Goal: Task Accomplishment & Management: Use online tool/utility

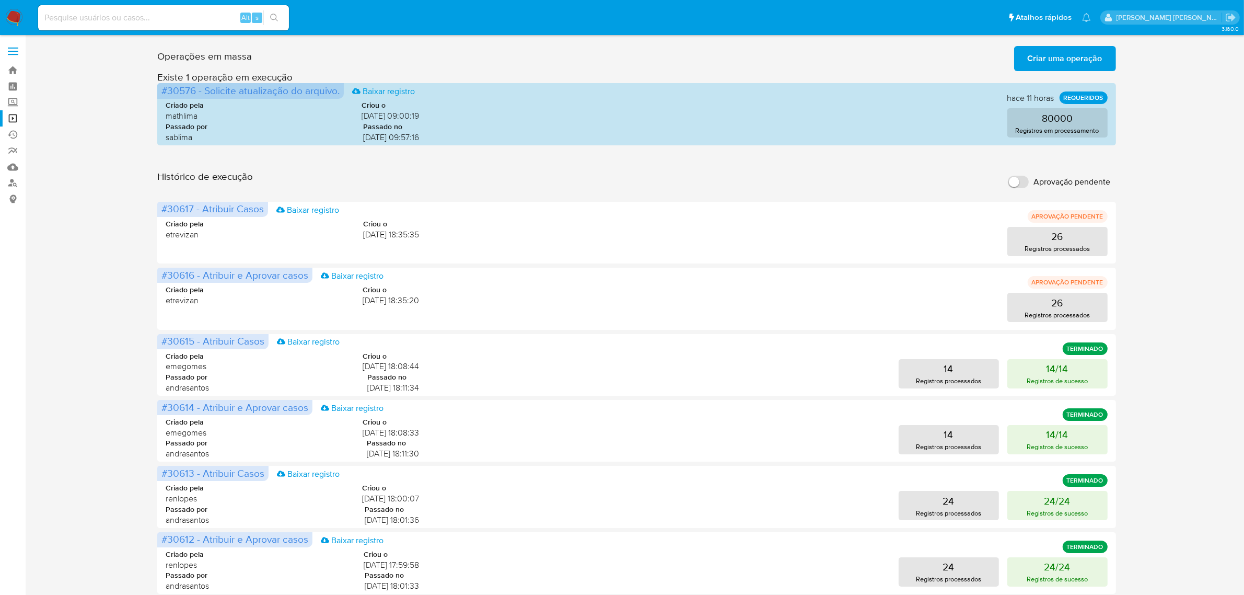
click at [169, 28] on div "Alt s" at bounding box center [163, 17] width 251 height 25
click at [179, 16] on input at bounding box center [163, 18] width 251 height 14
paste input "HmyB2HLwgJ0Wso2dXMqvn2kU"
type input "HmyB2HLwgJ0Wso2dXMqvn2kU"
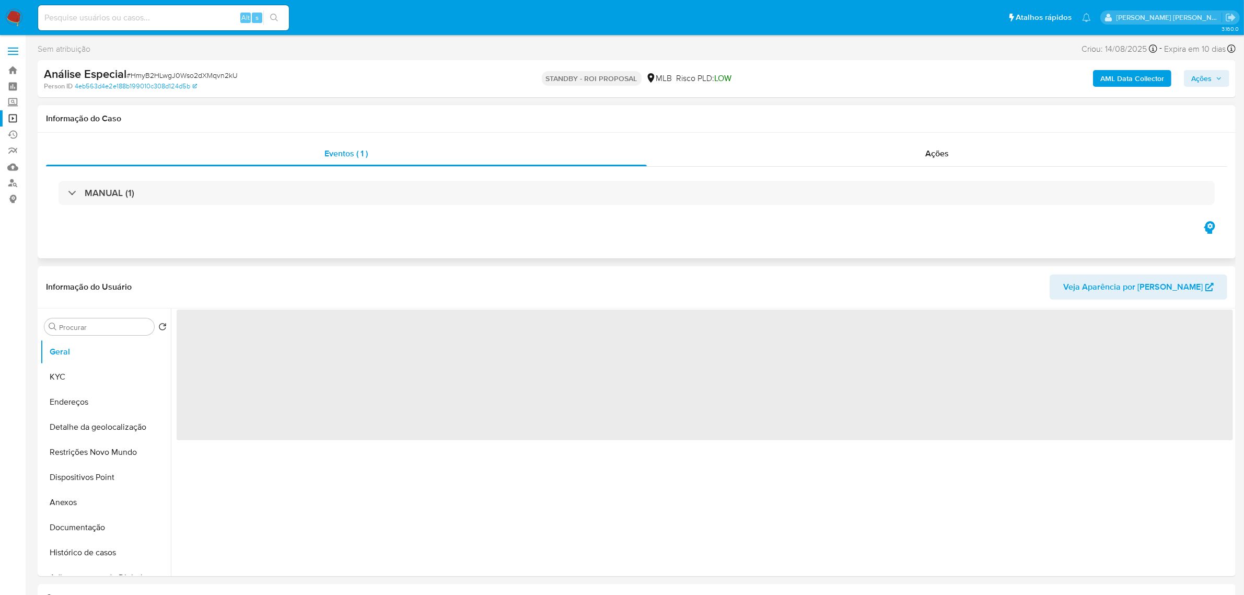
select select "10"
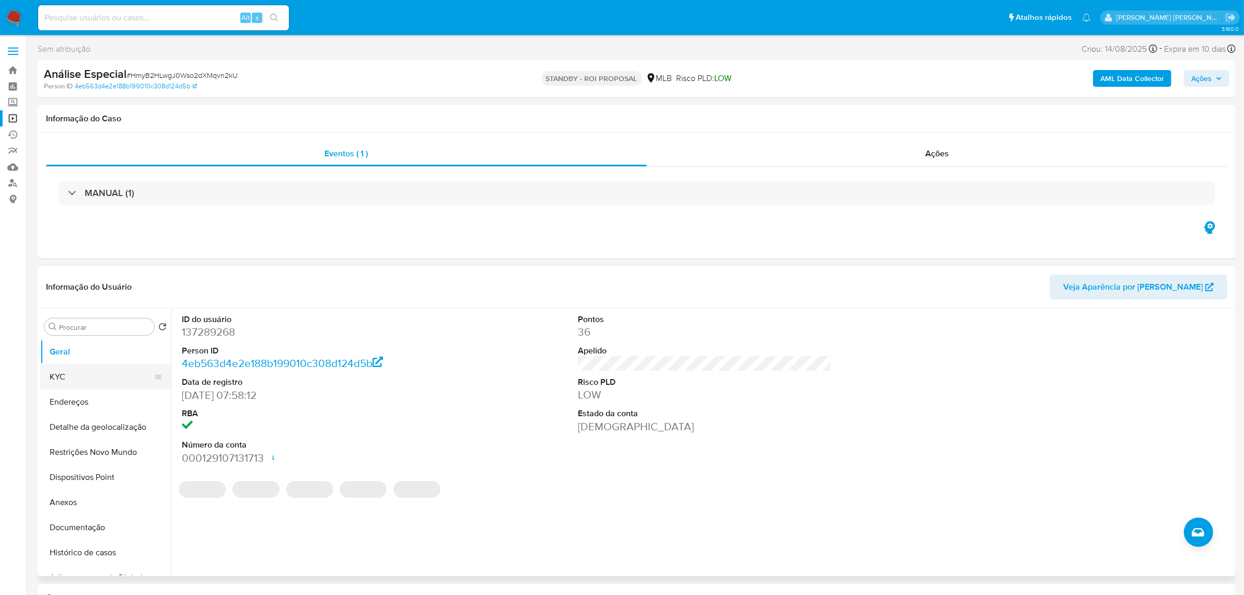
click at [75, 375] on button "KYC" at bounding box center [101, 376] width 122 height 25
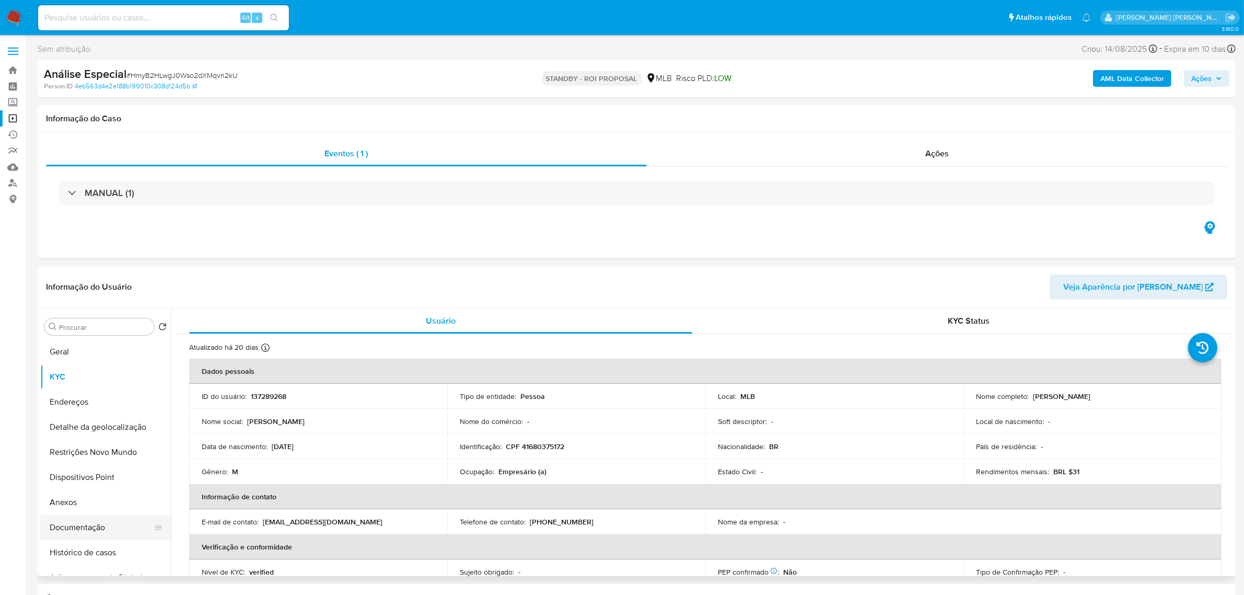
click at [95, 531] on button "Documentação" at bounding box center [101, 527] width 122 height 25
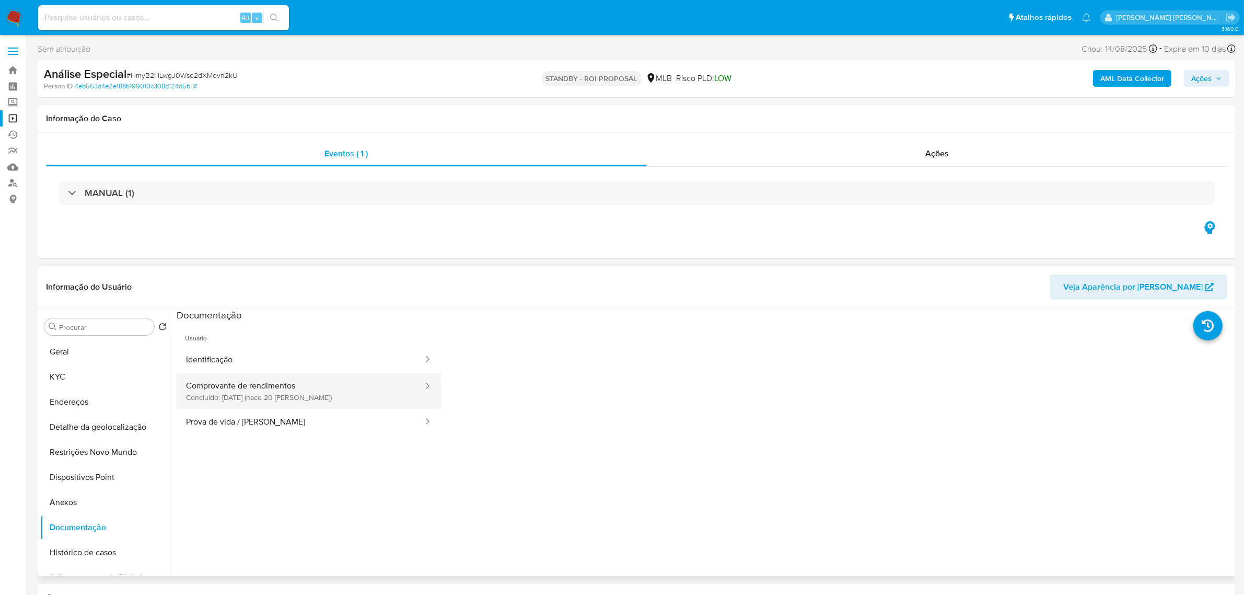
click at [299, 391] on button "Comprovante de rendimentos Concluído: 29/08/2025 (hace 20 días)" at bounding box center [301, 391] width 248 height 36
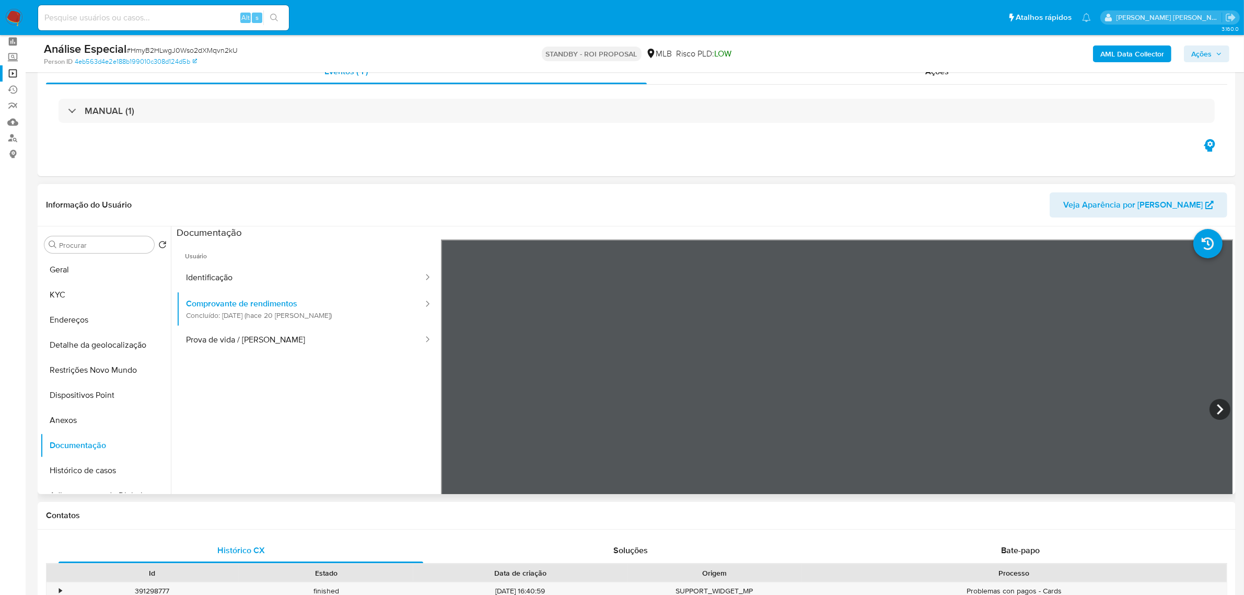
scroll to position [65, 0]
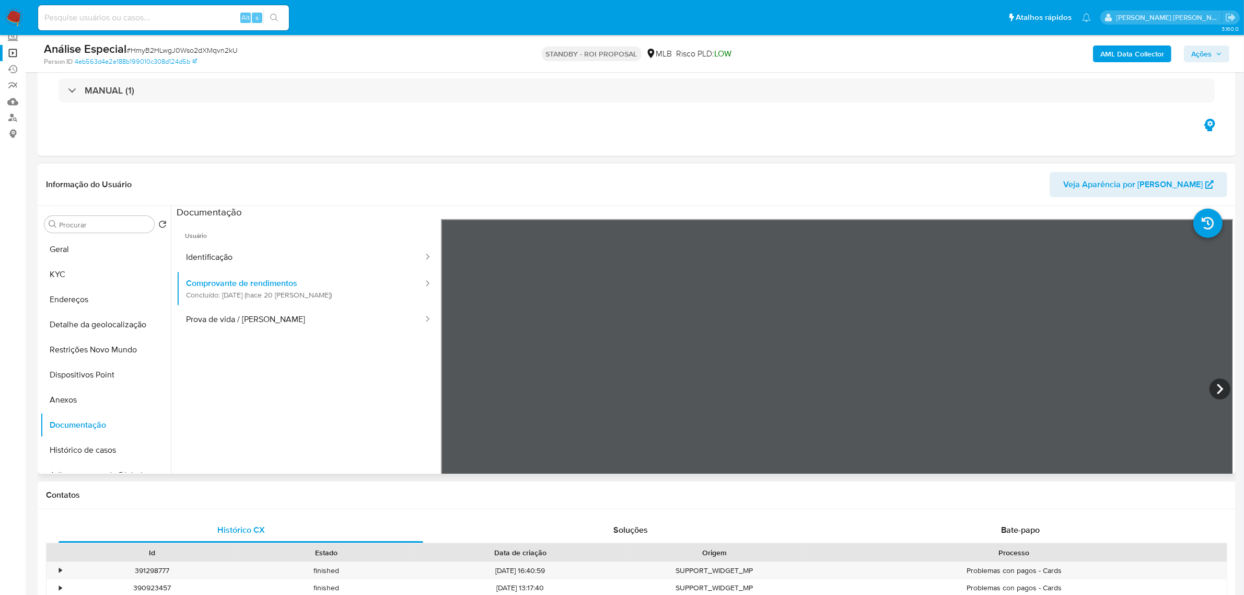
drag, startPoint x: 1015, startPoint y: 317, endPoint x: 1020, endPoint y: 401, distance: 84.3
click at [1020, 401] on div at bounding box center [837, 390] width 793 height 343
click at [1215, 298] on div at bounding box center [837, 390] width 793 height 343
click at [1218, 389] on icon at bounding box center [1220, 388] width 6 height 10
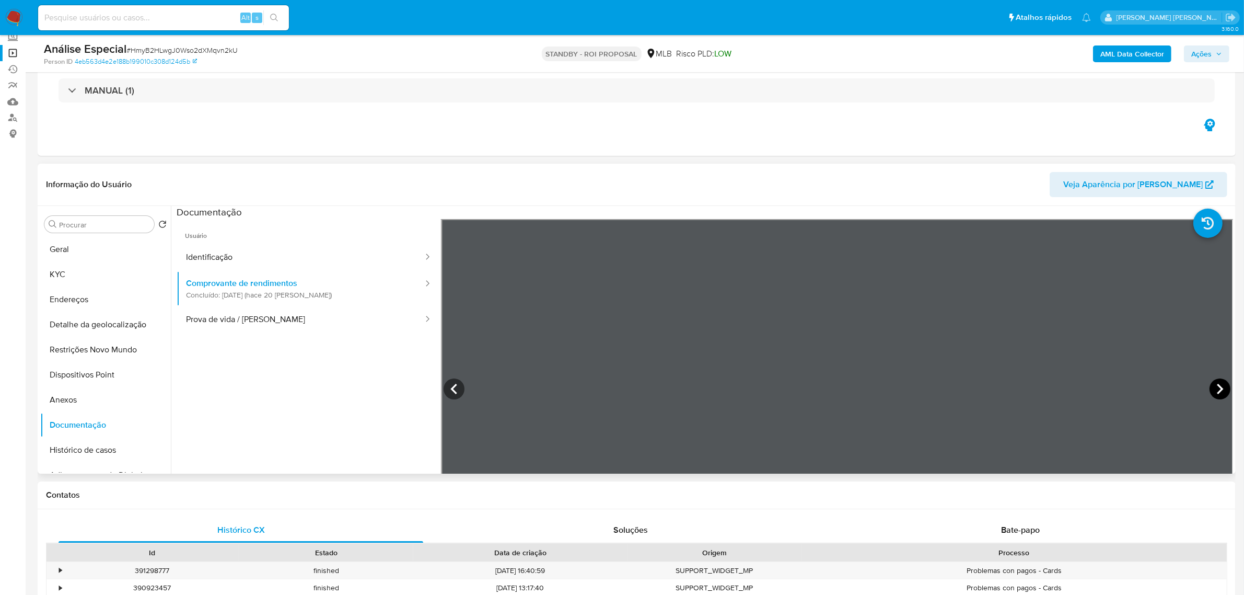
click at [1210, 386] on icon at bounding box center [1220, 388] width 21 height 21
click at [1211, 388] on icon at bounding box center [1220, 388] width 21 height 21
click at [1217, 396] on icon at bounding box center [1220, 388] width 21 height 21
click at [1210, 388] on icon at bounding box center [1220, 388] width 21 height 21
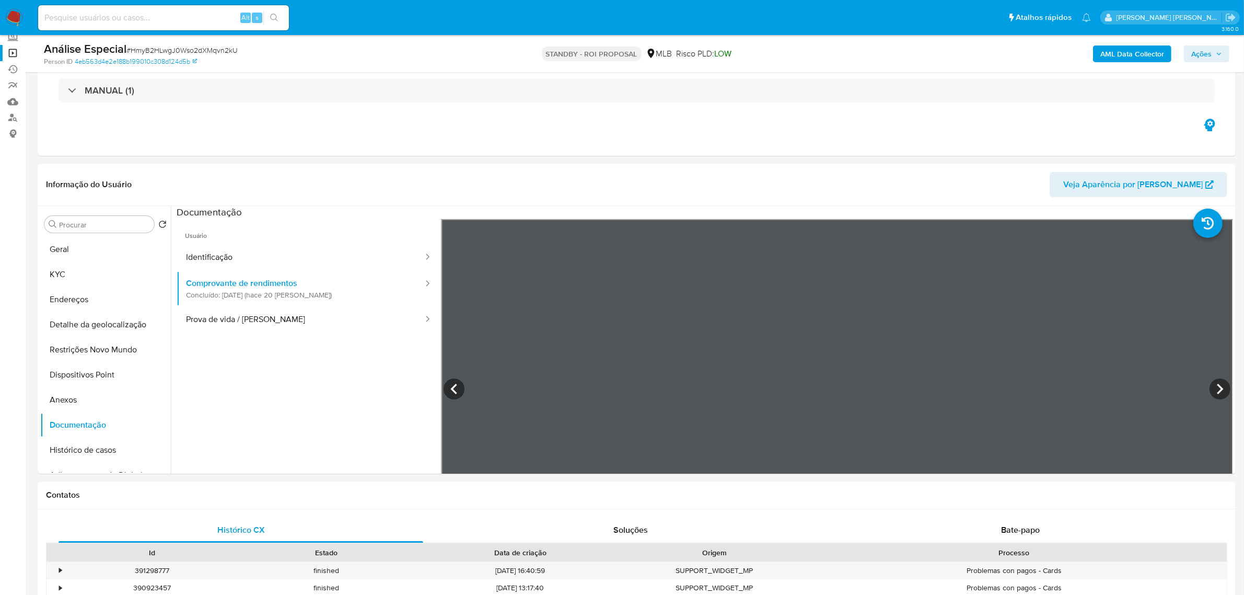
click at [1224, 391] on icon at bounding box center [1220, 388] width 21 height 21
click at [132, 20] on input at bounding box center [163, 18] width 251 height 14
paste input "2cTHZDLMkC5zJgq6m5IEPmxS"
type input "2cTHZDLMkC5zJgq6m5IEPmxS"
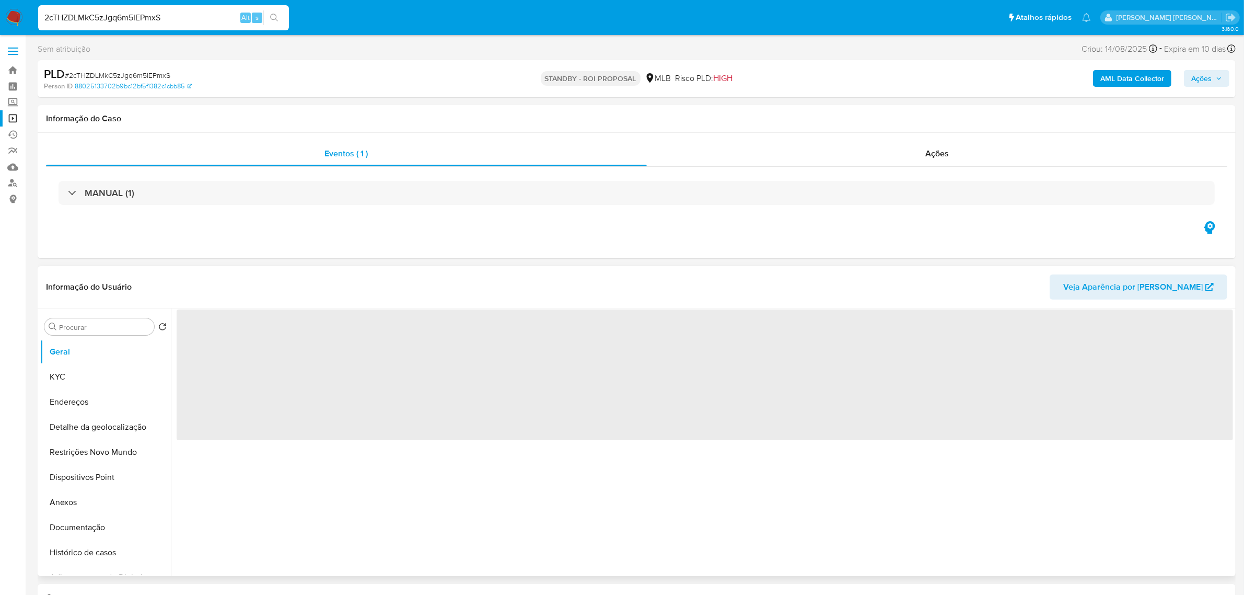
select select "10"
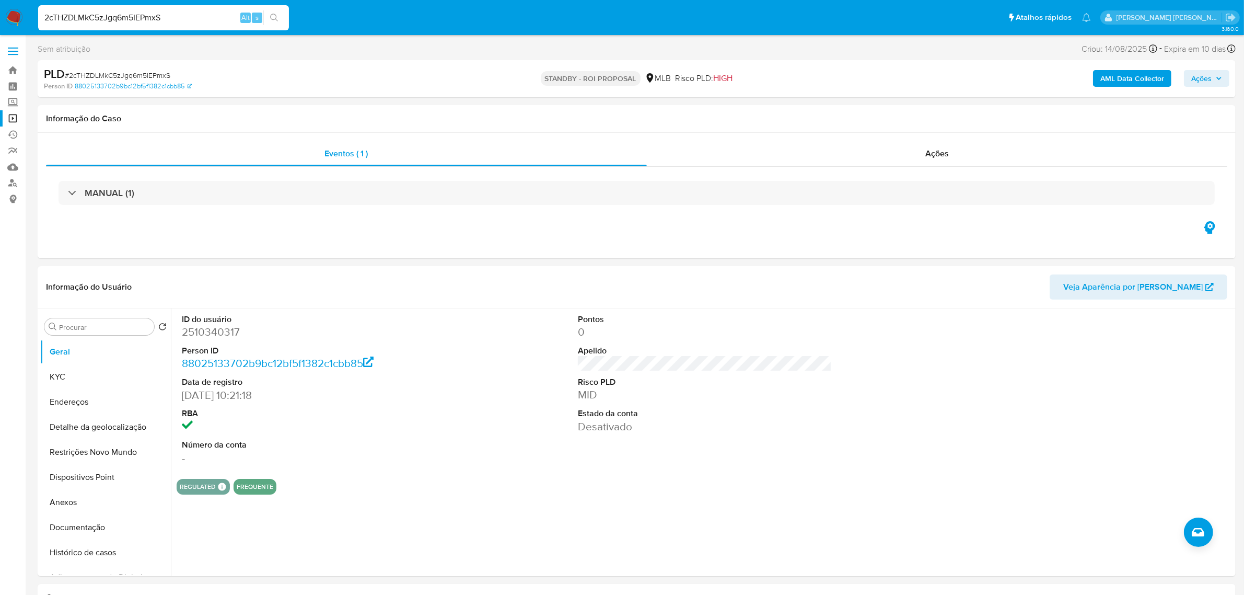
click at [140, 19] on input "2cTHZDLMkC5zJgq6m5IEPmxS" at bounding box center [163, 18] width 251 height 14
paste input "1673925448"
type input "1673925448"
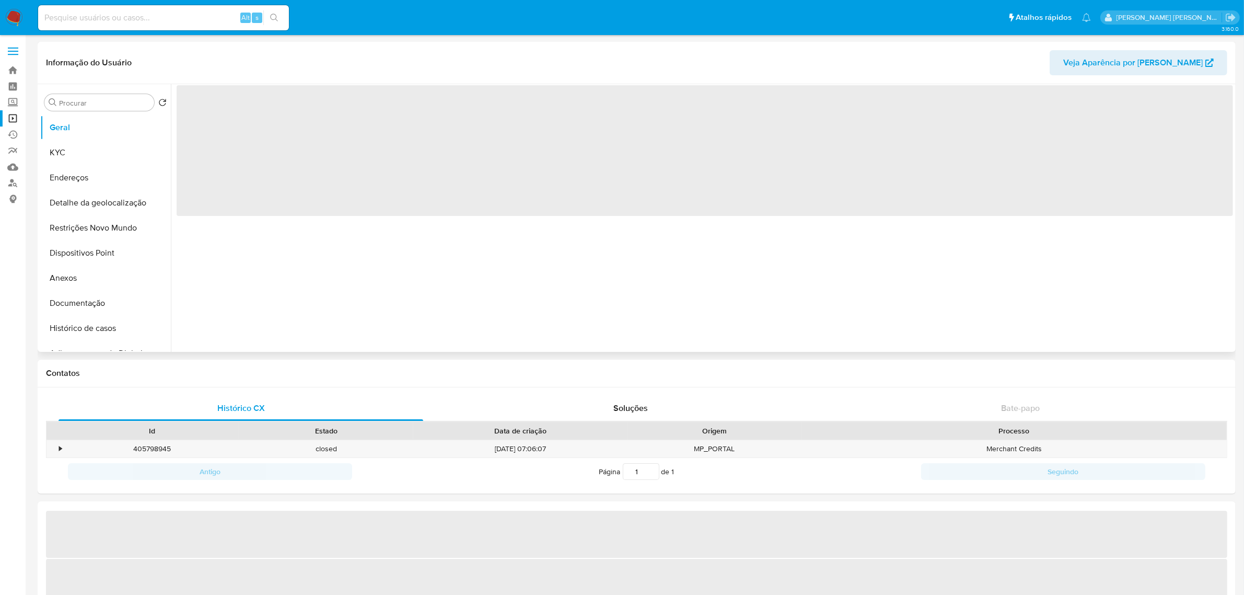
select select "10"
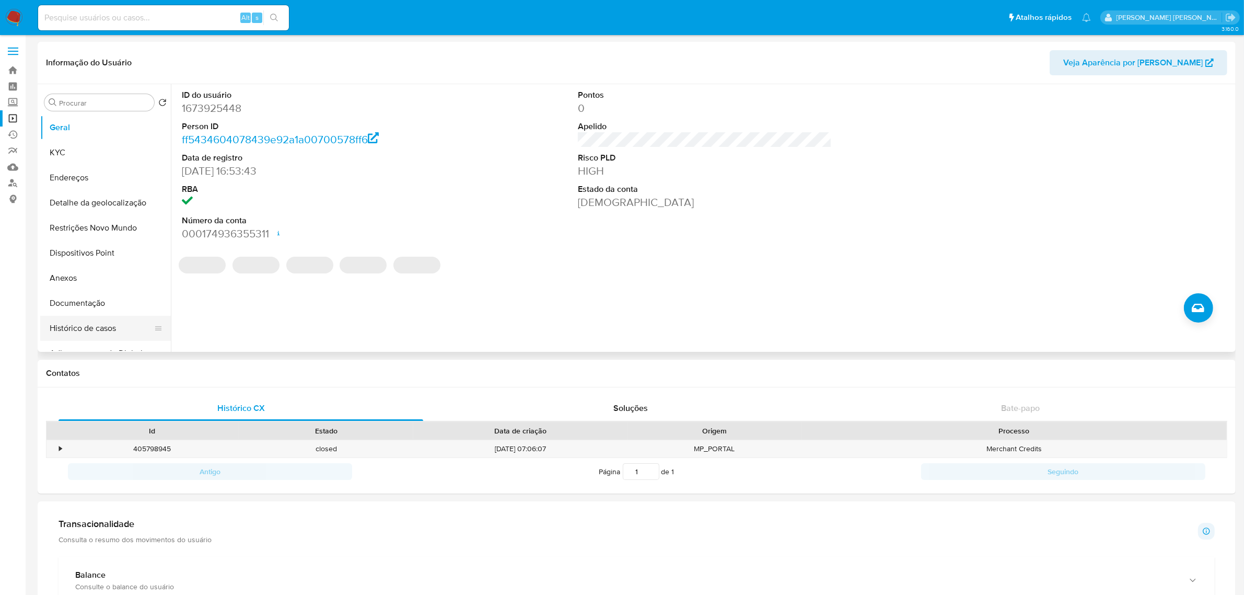
click at [110, 323] on button "Histórico de casos" at bounding box center [101, 328] width 122 height 25
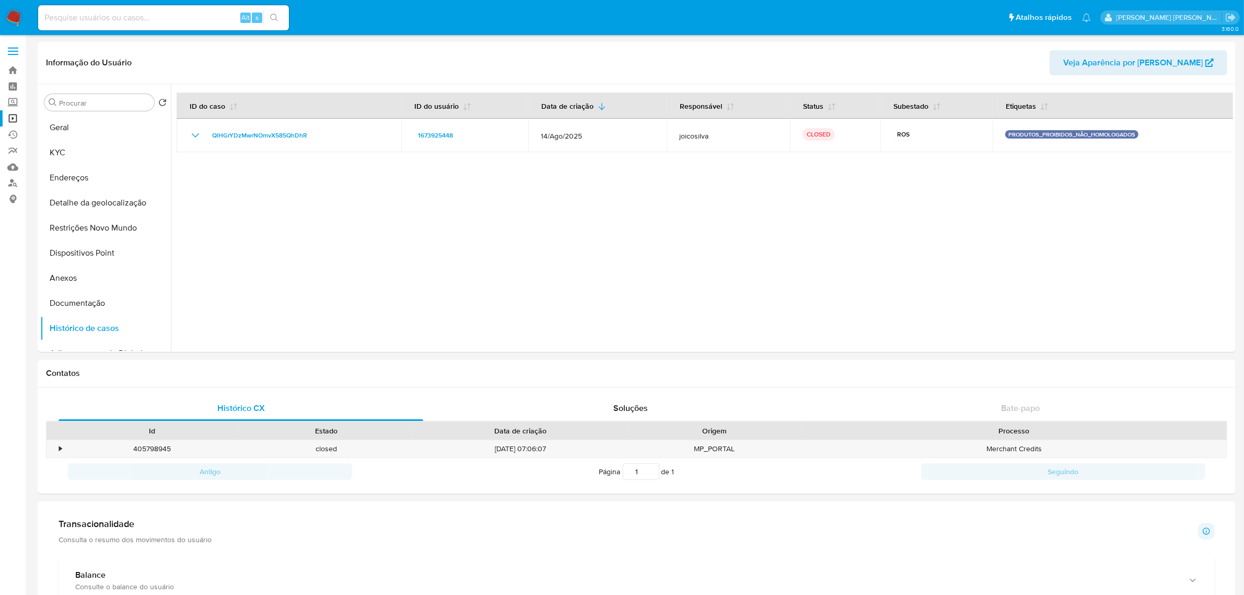
click at [202, 11] on input at bounding box center [163, 18] width 251 height 14
paste input "533164950"
type input "533164950"
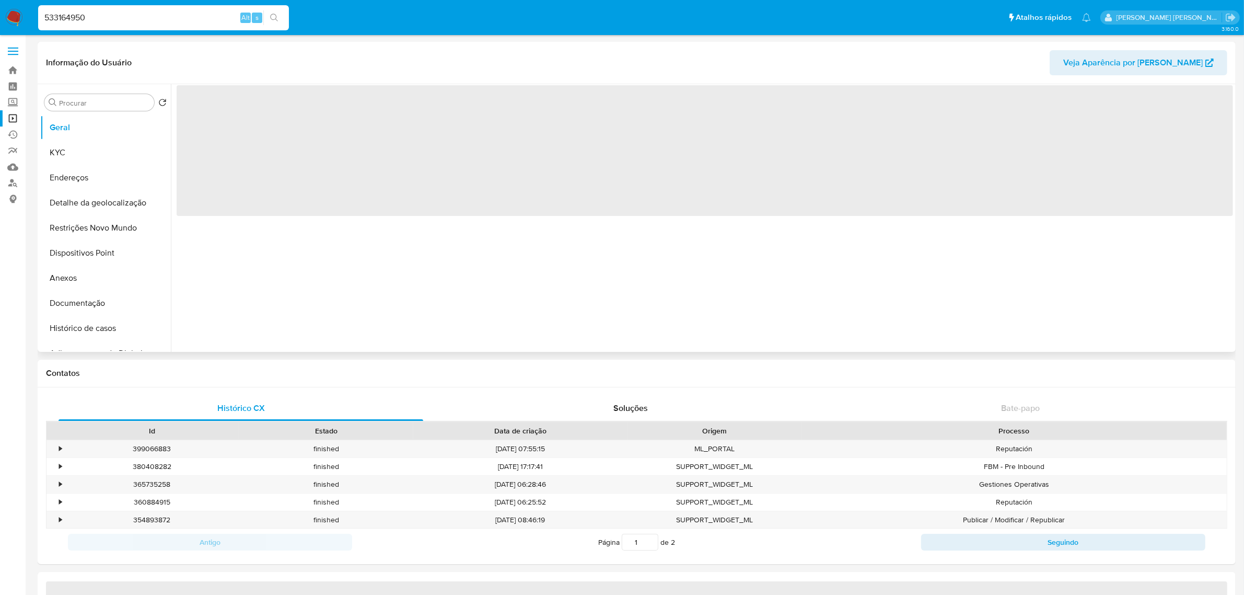
select select "10"
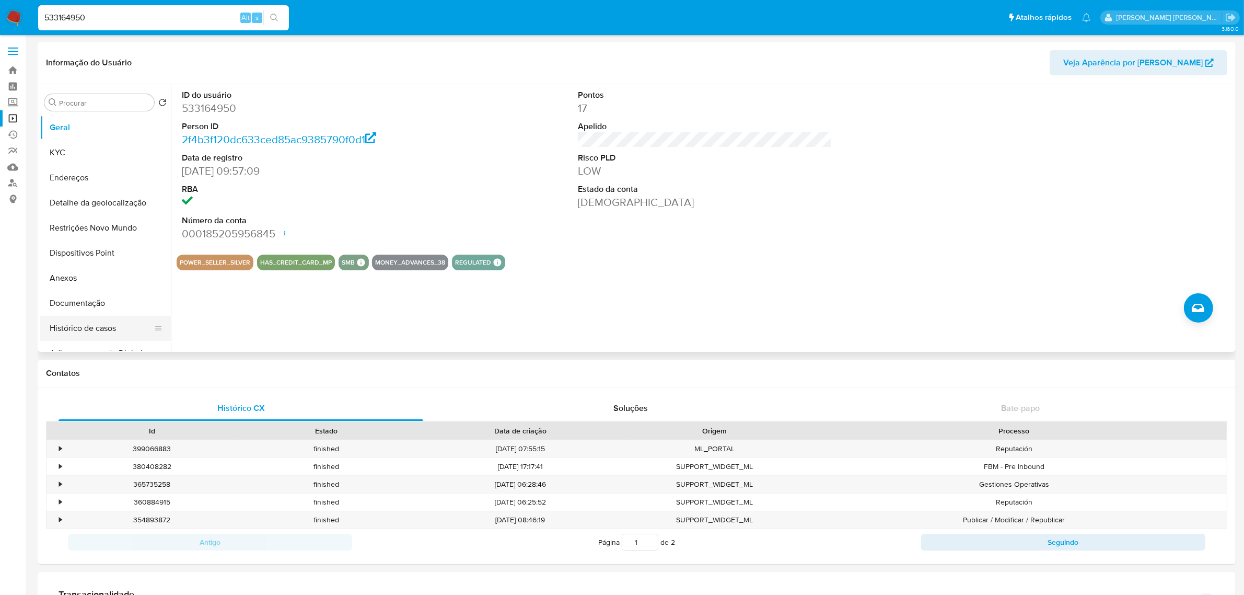
click at [102, 322] on button "Histórico de casos" at bounding box center [101, 328] width 122 height 25
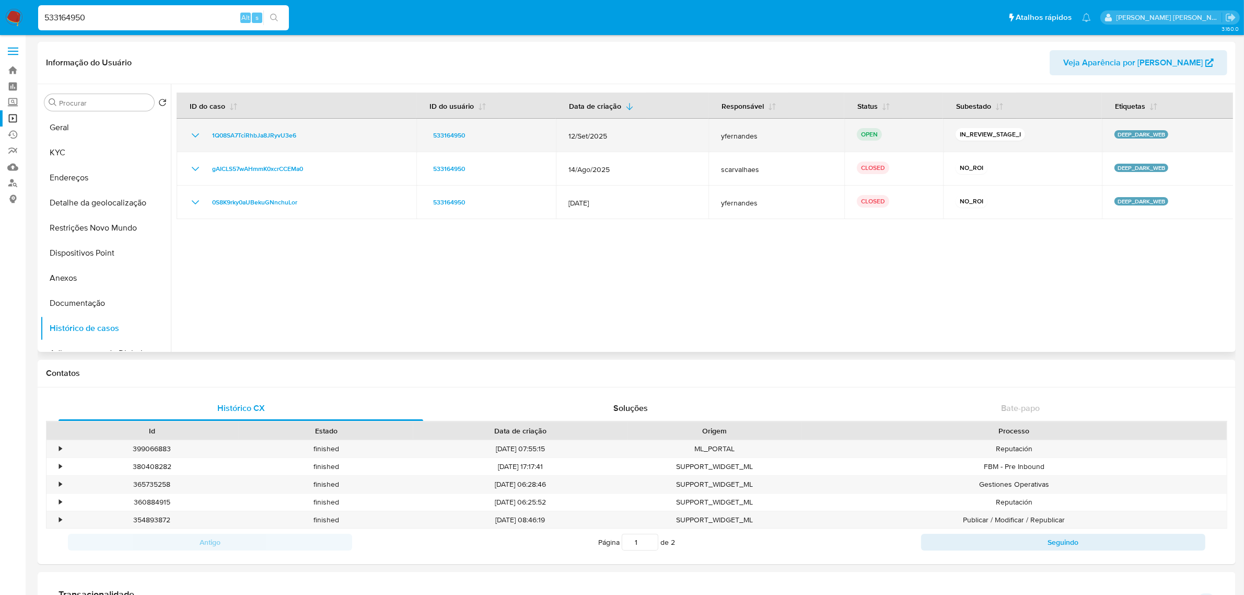
drag, startPoint x: 306, startPoint y: 136, endPoint x: 187, endPoint y: 132, distance: 119.2
click at [187, 132] on td "1Q08SA7TciRhbJa8JRyvU3e6" at bounding box center [297, 135] width 240 height 33
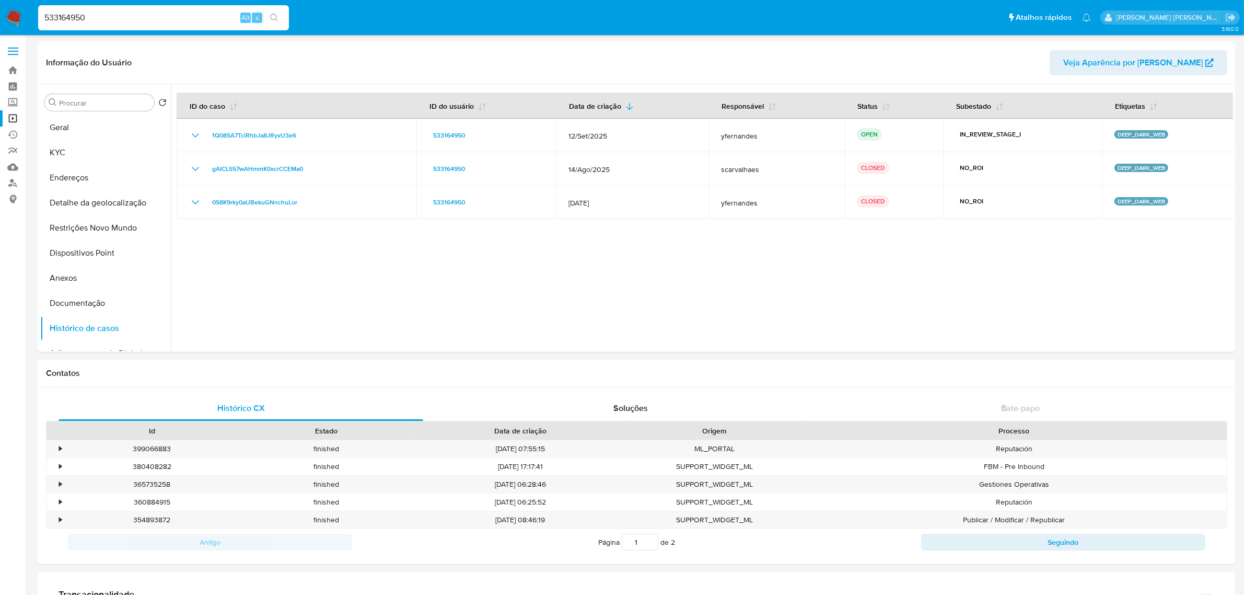
click at [106, 27] on div "533164950 Alt s" at bounding box center [163, 17] width 251 height 25
click at [109, 19] on input "533164950" at bounding box center [163, 18] width 251 height 14
paste input "20733285"
type input "20733285"
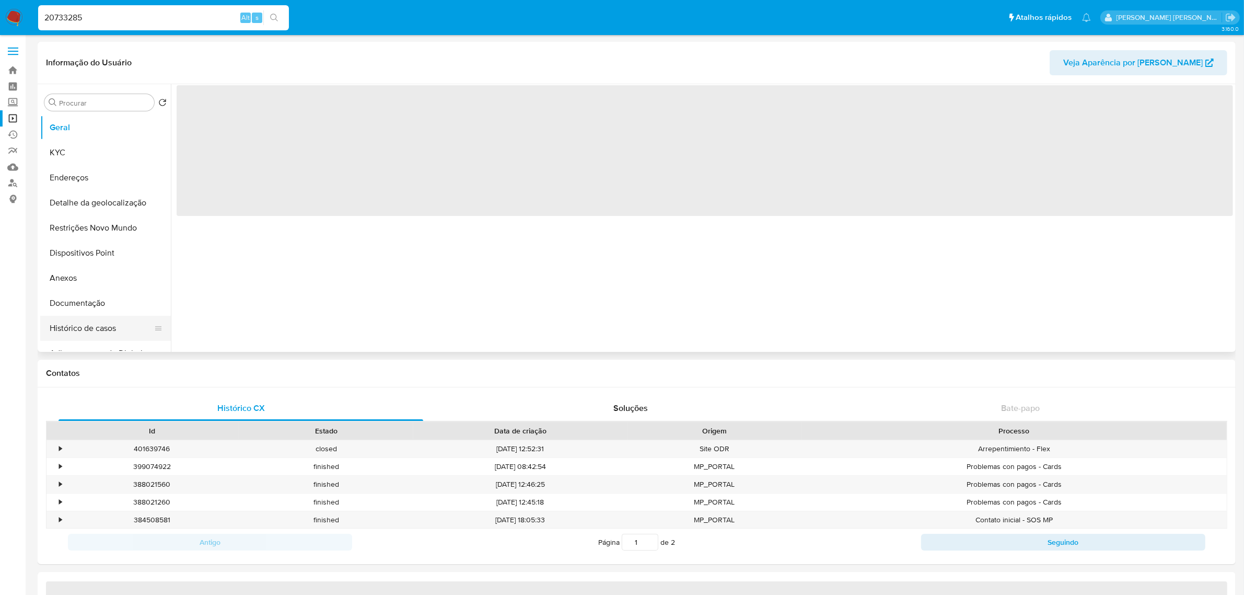
click at [91, 332] on button "Histórico de casos" at bounding box center [101, 328] width 122 height 25
select select "10"
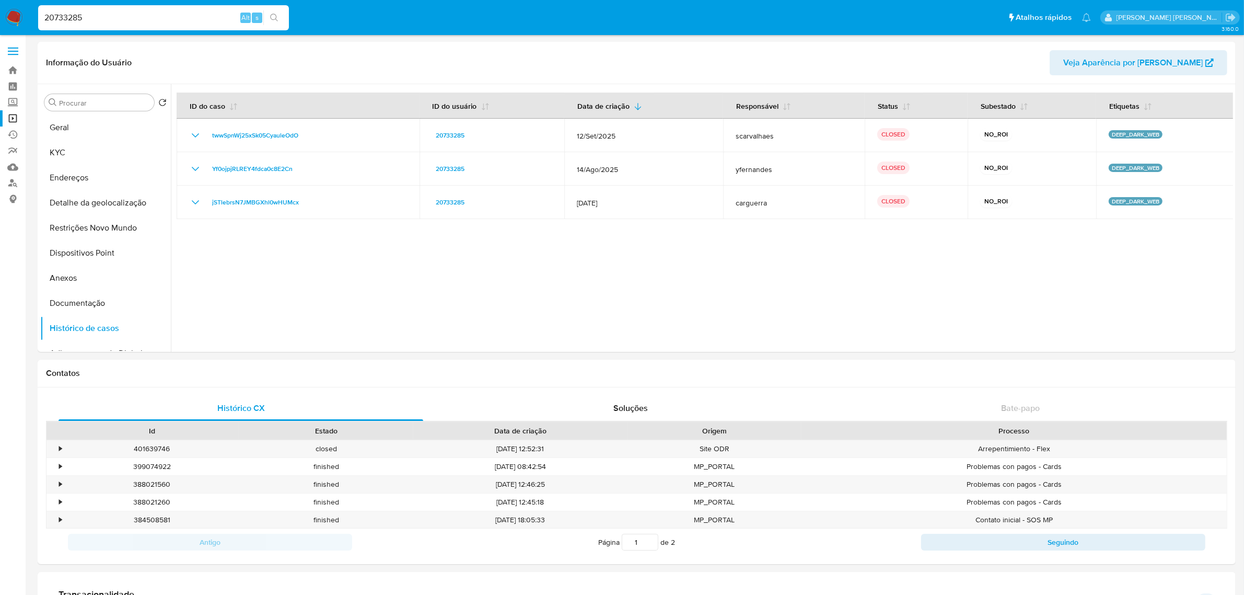
click at [189, 12] on input "20733285" at bounding box center [163, 18] width 251 height 14
paste input "64989906"
type input "64989906"
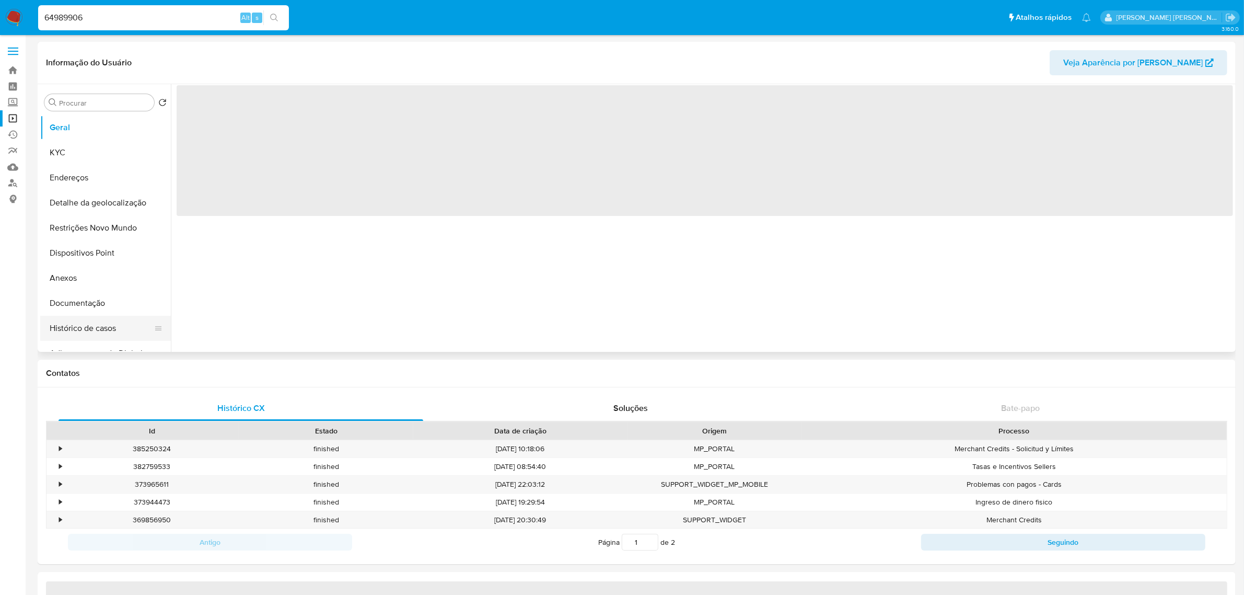
click at [95, 332] on button "Histórico de casos" at bounding box center [101, 328] width 122 height 25
select select "10"
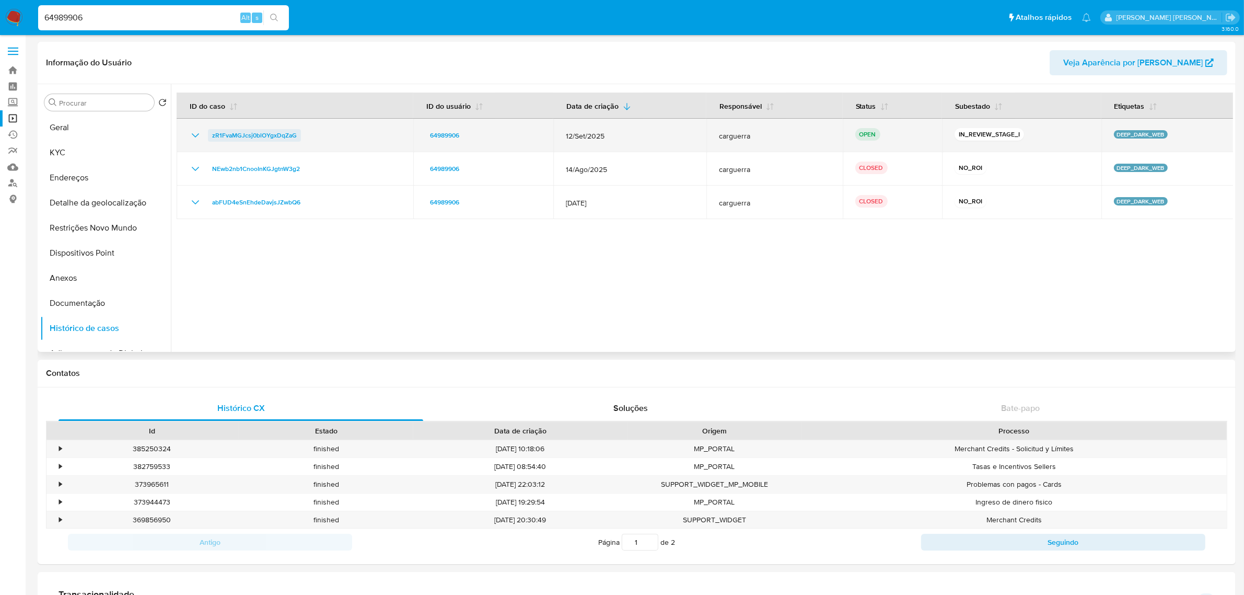
drag, startPoint x: 307, startPoint y: 136, endPoint x: 210, endPoint y: 136, distance: 96.7
click at [210, 136] on div "zR1FvaMGJcsj0blOYgxDqZaG" at bounding box center [295, 135] width 212 height 13
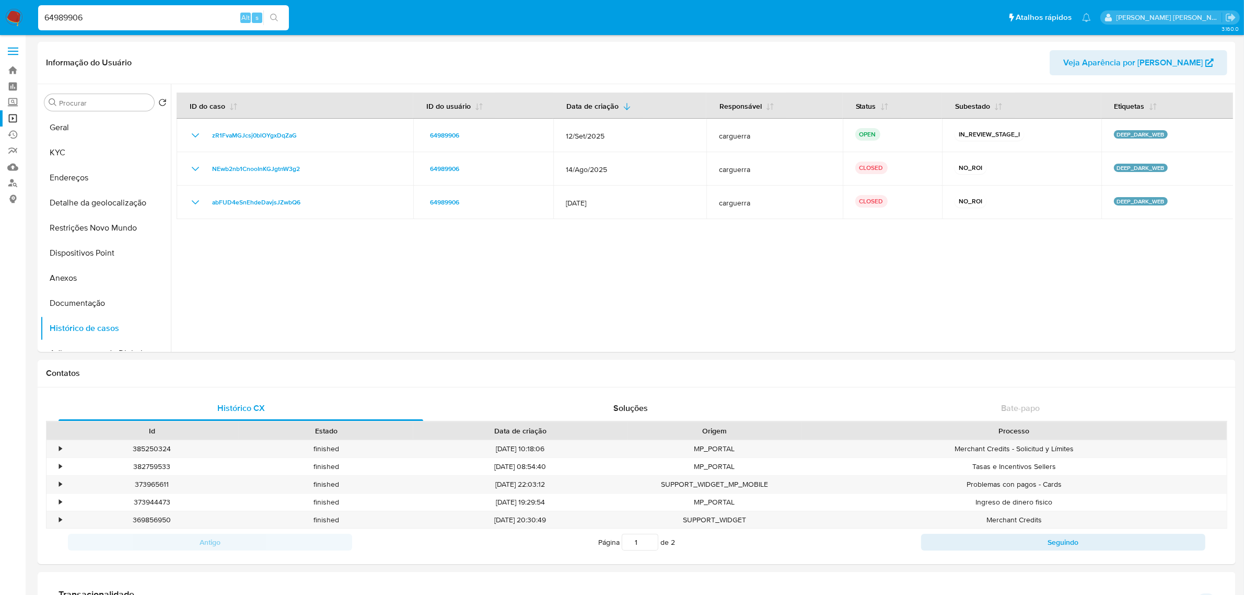
click at [14, 53] on label at bounding box center [13, 51] width 26 height 22
click at [0, 0] on input "checkbox" at bounding box center [0, 0] width 0 height 0
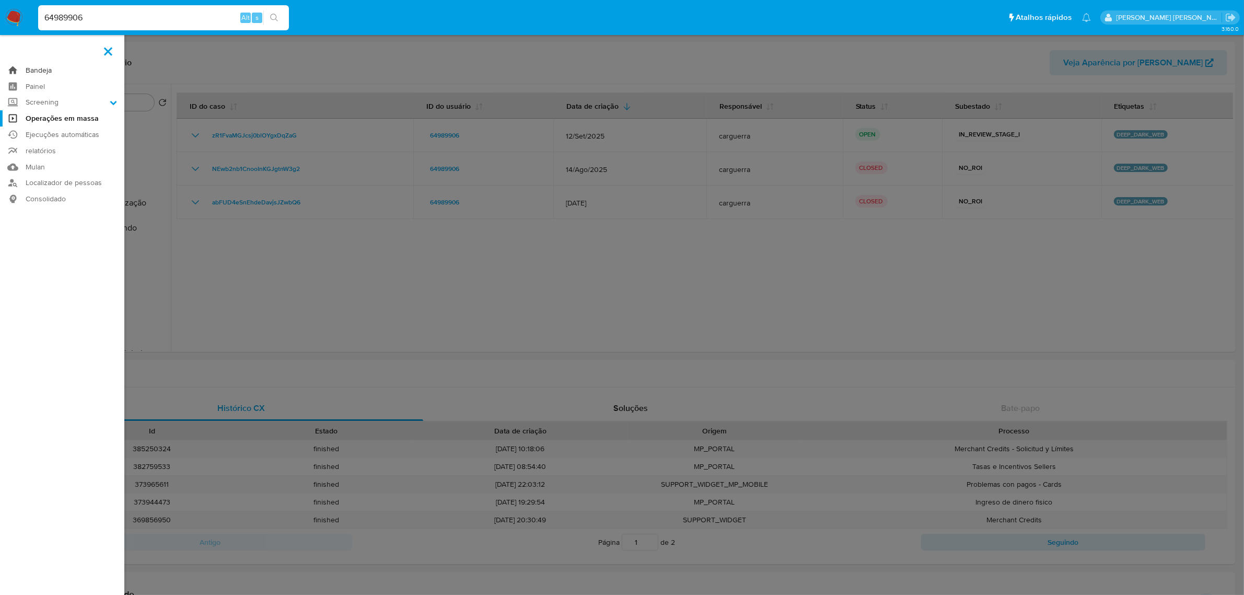
click at [43, 75] on link "Bandeja" at bounding box center [62, 70] width 124 height 16
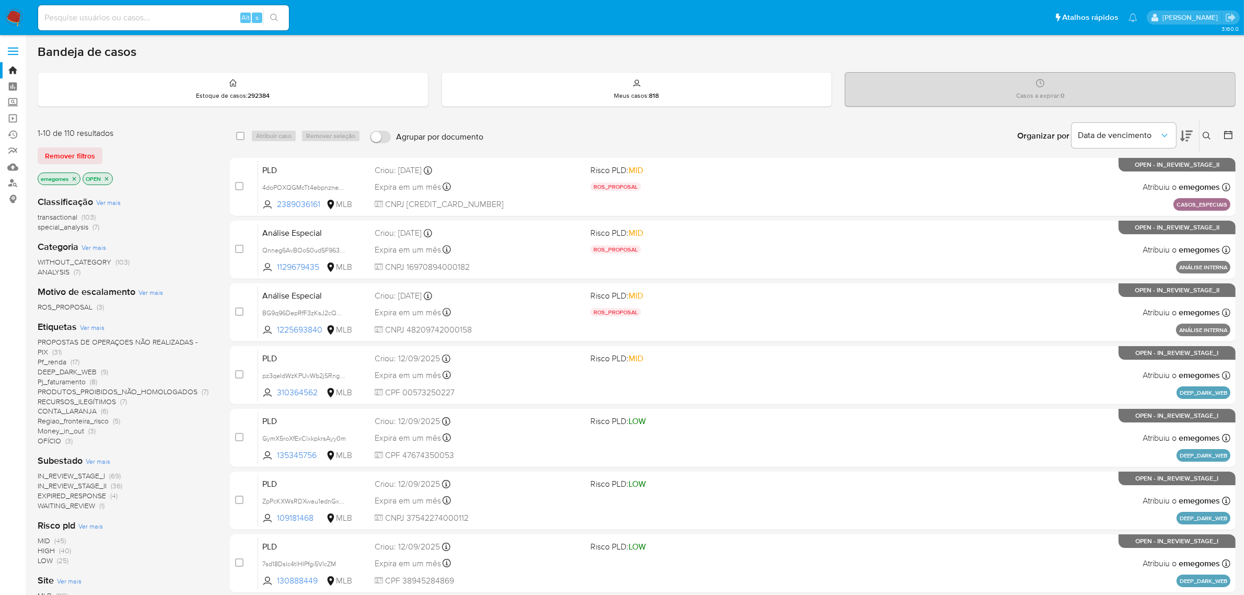
click at [1210, 132] on icon at bounding box center [1207, 136] width 8 height 8
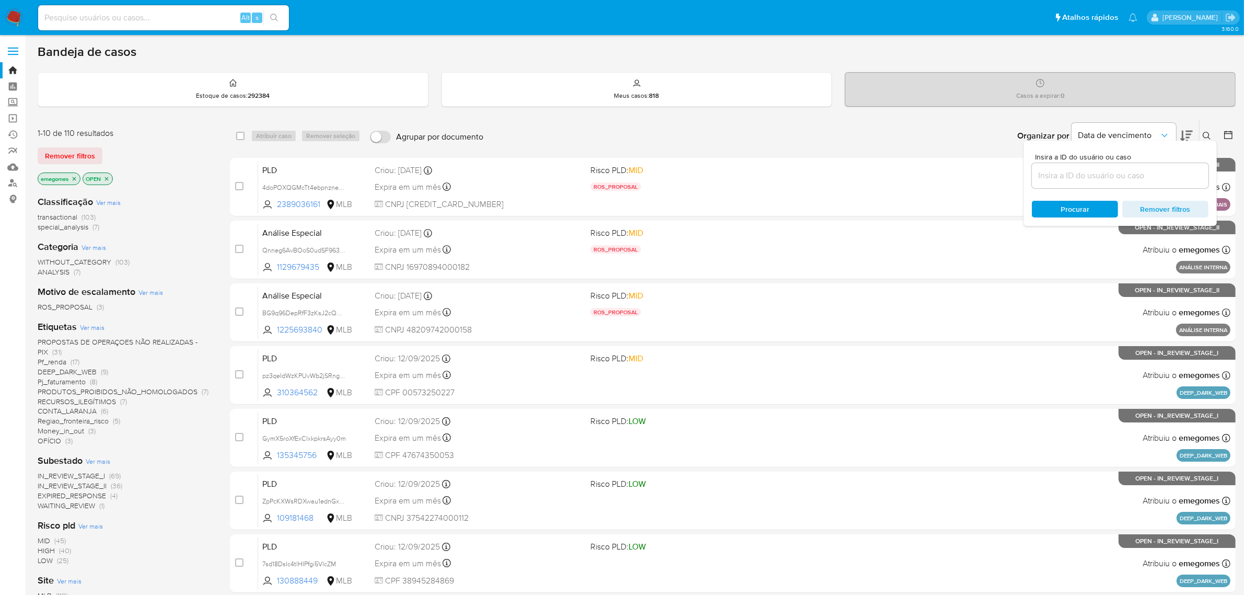
click at [1083, 178] on input at bounding box center [1120, 176] width 177 height 14
type input "fwpBGMDNlUIIdWMeHX1owAWT"
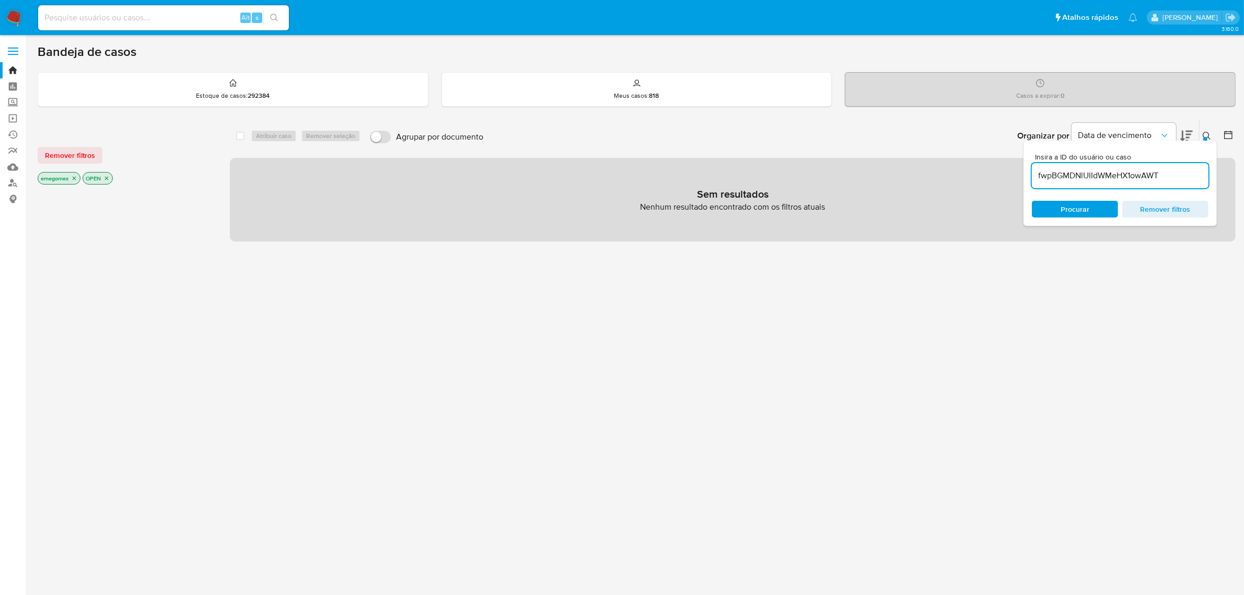
click at [77, 178] on icon "close-filter" at bounding box center [74, 178] width 6 height 6
click at [61, 181] on p "OPEN" at bounding box center [52, 177] width 29 height 11
click at [61, 177] on icon "close-filter" at bounding box center [62, 178] width 6 height 6
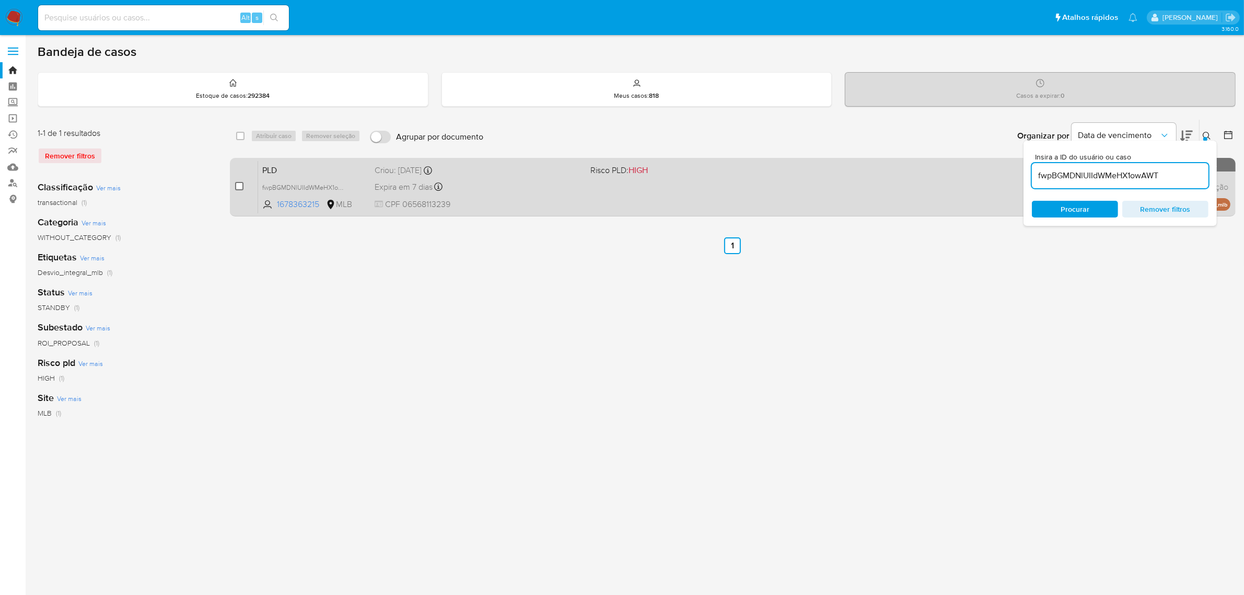
click at [238, 189] on input "checkbox" at bounding box center [239, 186] width 8 height 8
checkbox input "true"
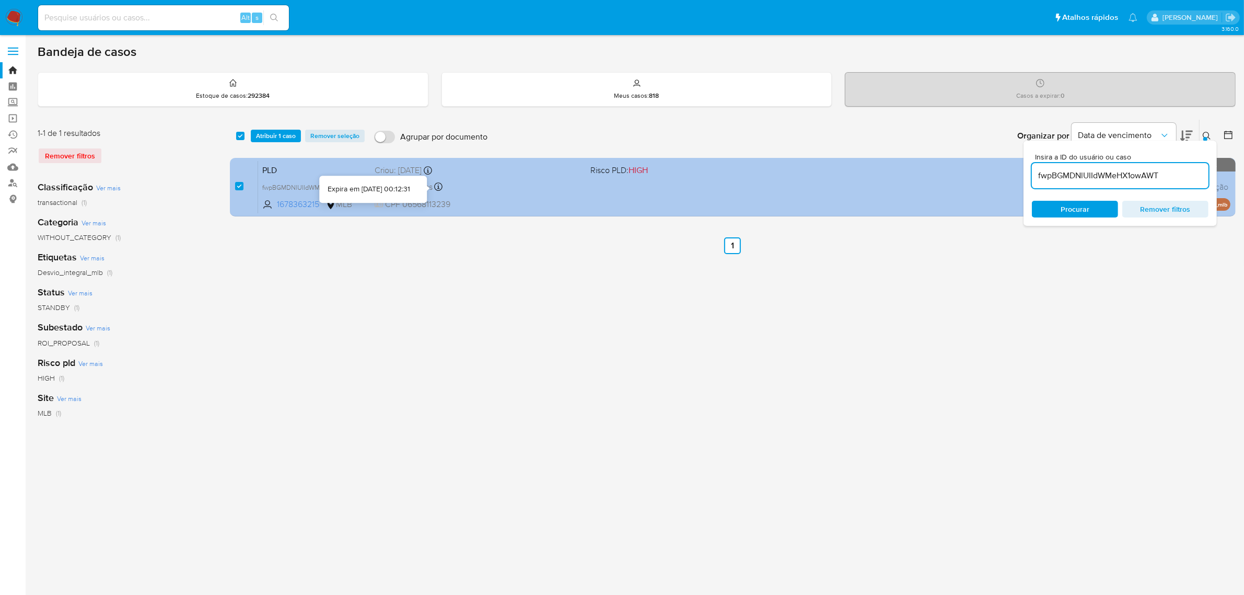
click at [456, 189] on div "Expira em 7 dias Expira em 26/09/2025 00:12:31" at bounding box center [479, 187] width 208 height 14
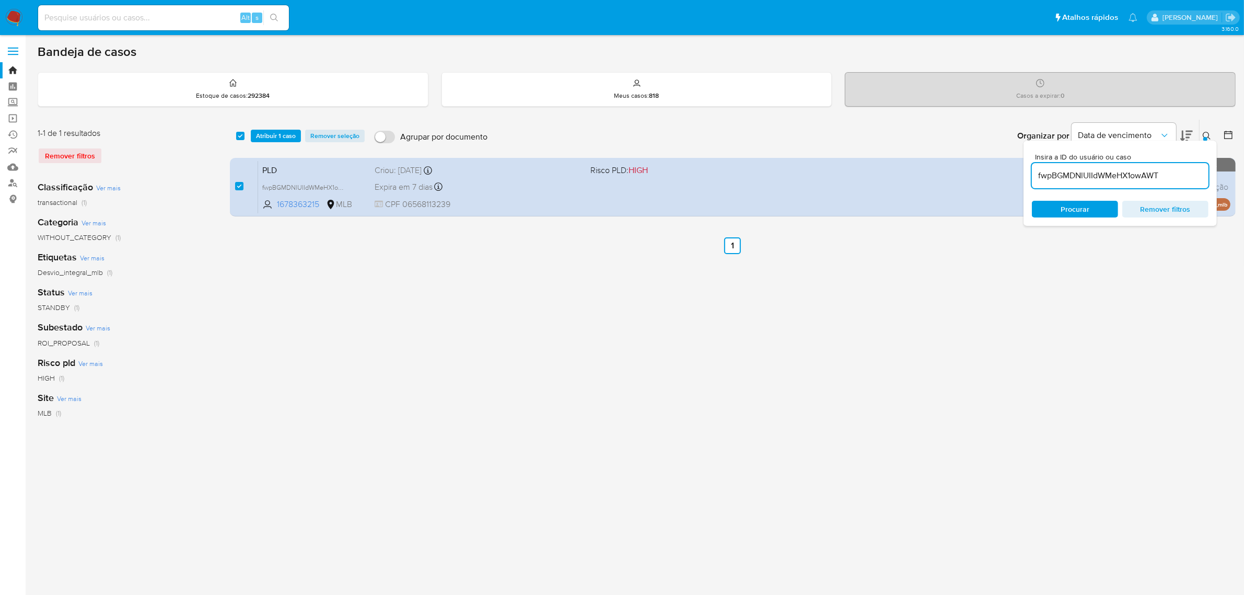
click at [285, 140] on span "Atribuir 1 caso" at bounding box center [276, 136] width 40 height 10
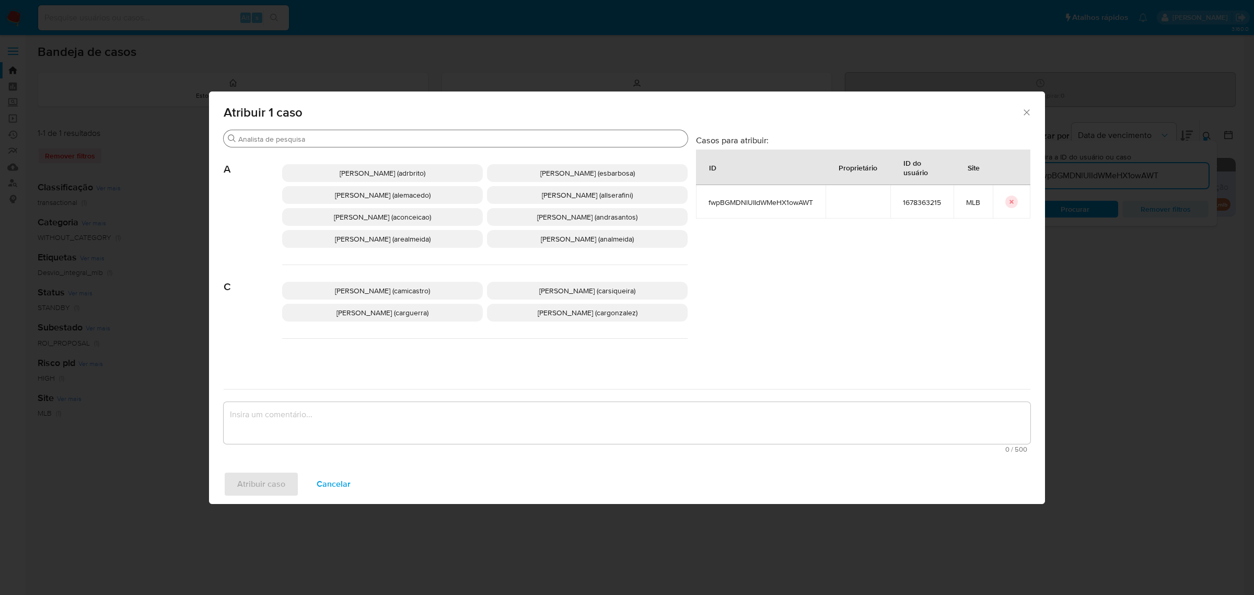
click at [327, 142] on input "Buscar" at bounding box center [460, 138] width 445 height 9
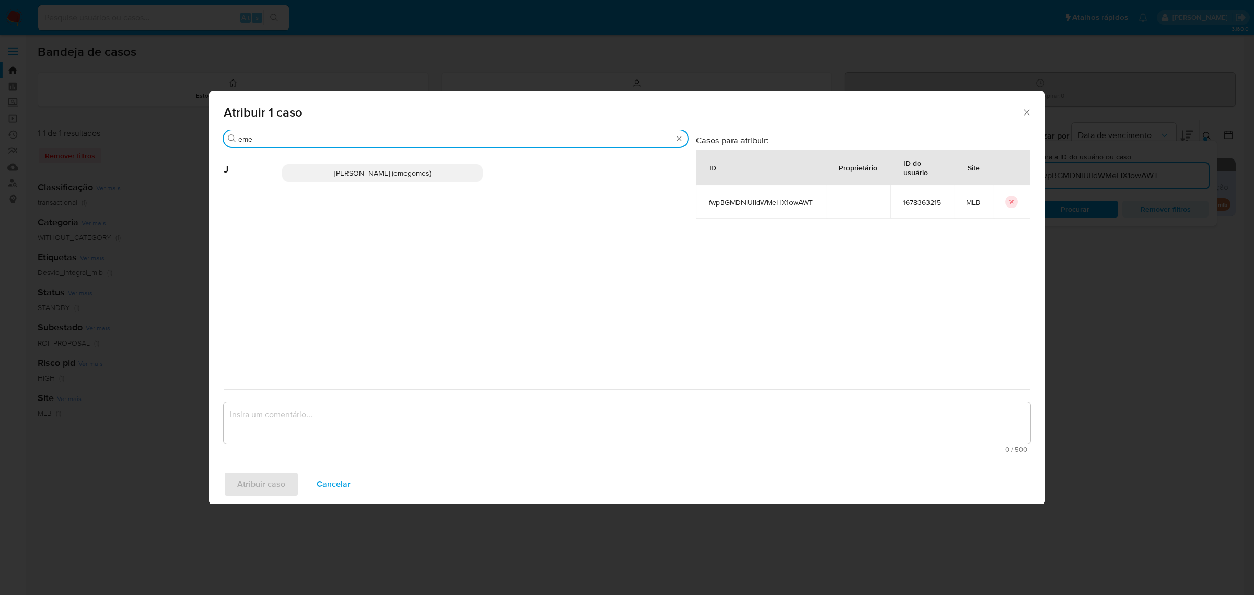
type input "eme"
click at [335, 171] on span "Jose Emerson Gomes Pereira (emegomes)" at bounding box center [382, 173] width 97 height 10
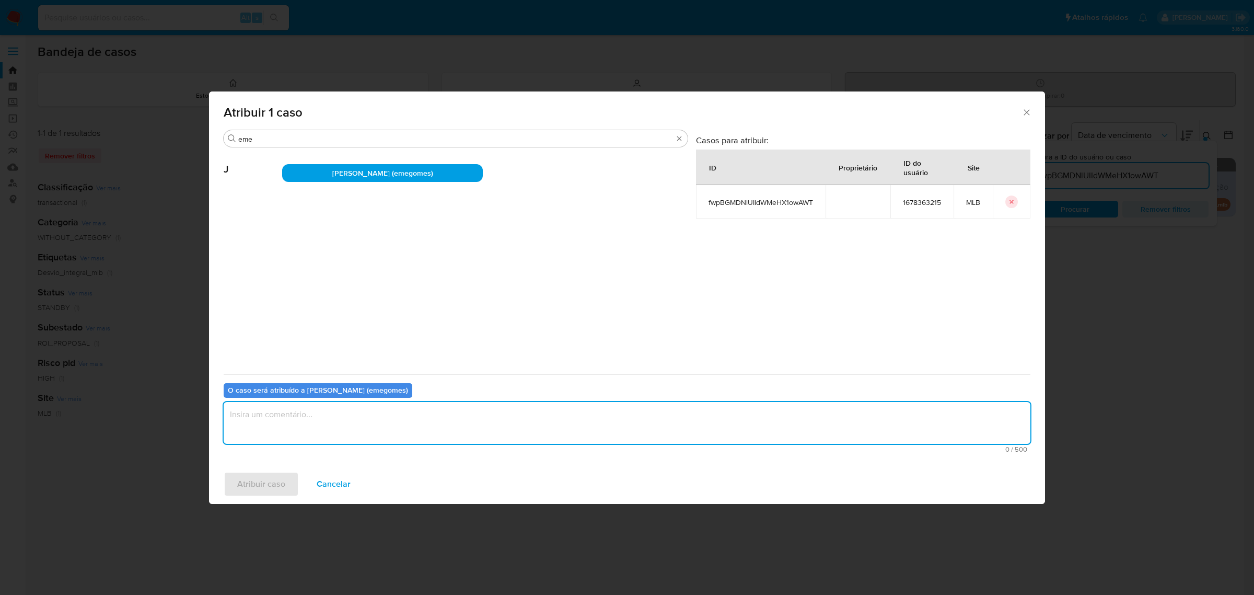
click at [339, 426] on textarea "assign-modal" at bounding box center [627, 423] width 807 height 42
type textarea "."
click at [260, 480] on span "Atribuir caso" at bounding box center [261, 483] width 48 height 23
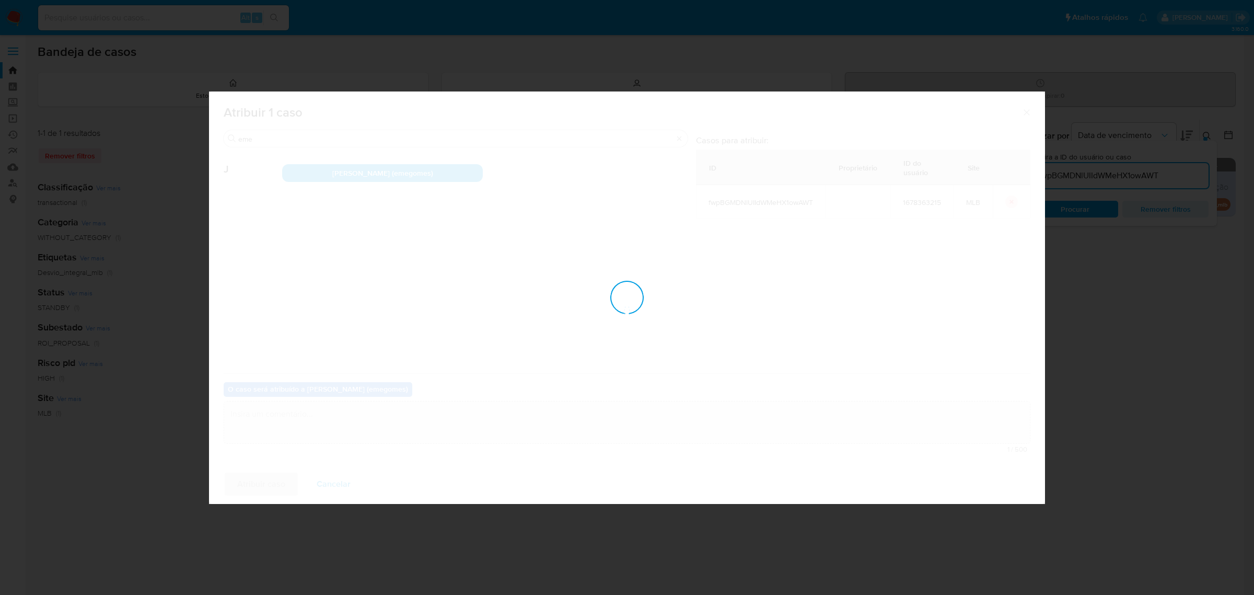
checkbox input "false"
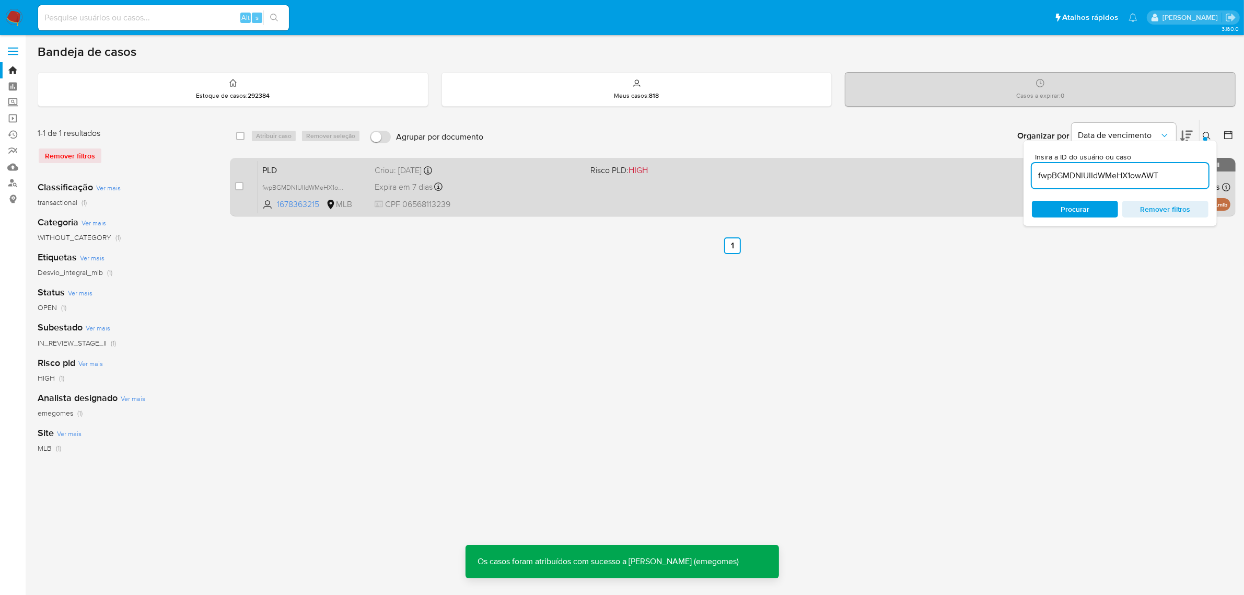
click at [506, 189] on div "Expira em 7 dias Expira em 26/09/2025 00:12:31" at bounding box center [479, 187] width 208 height 14
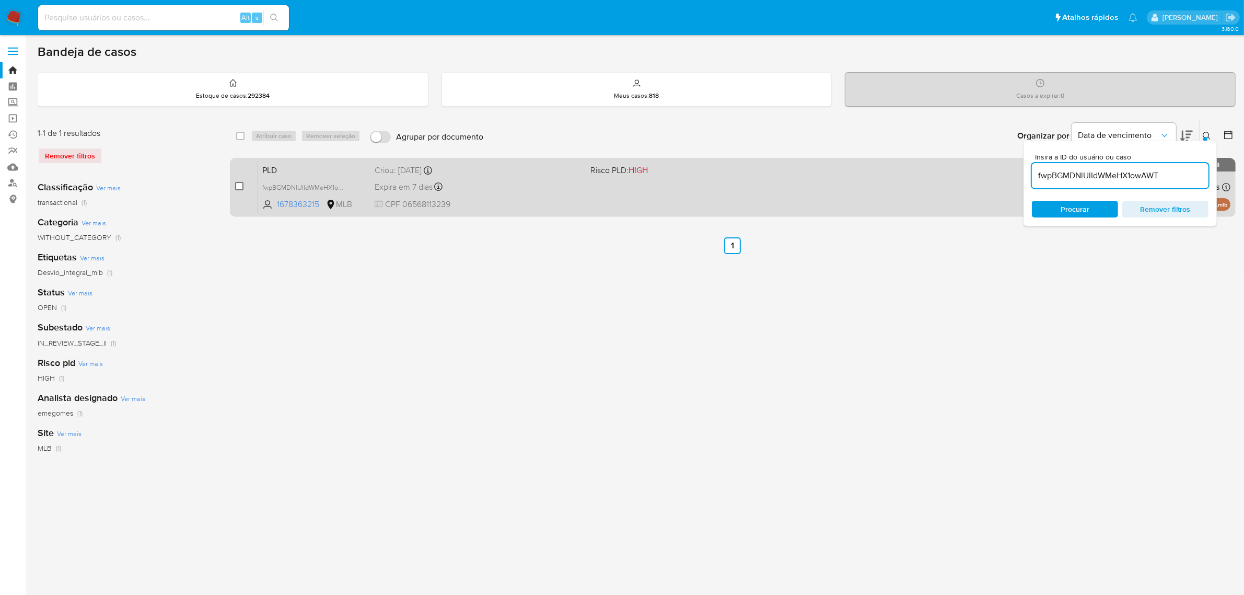
click at [239, 184] on input "checkbox" at bounding box center [239, 186] width 8 height 8
checkbox input "true"
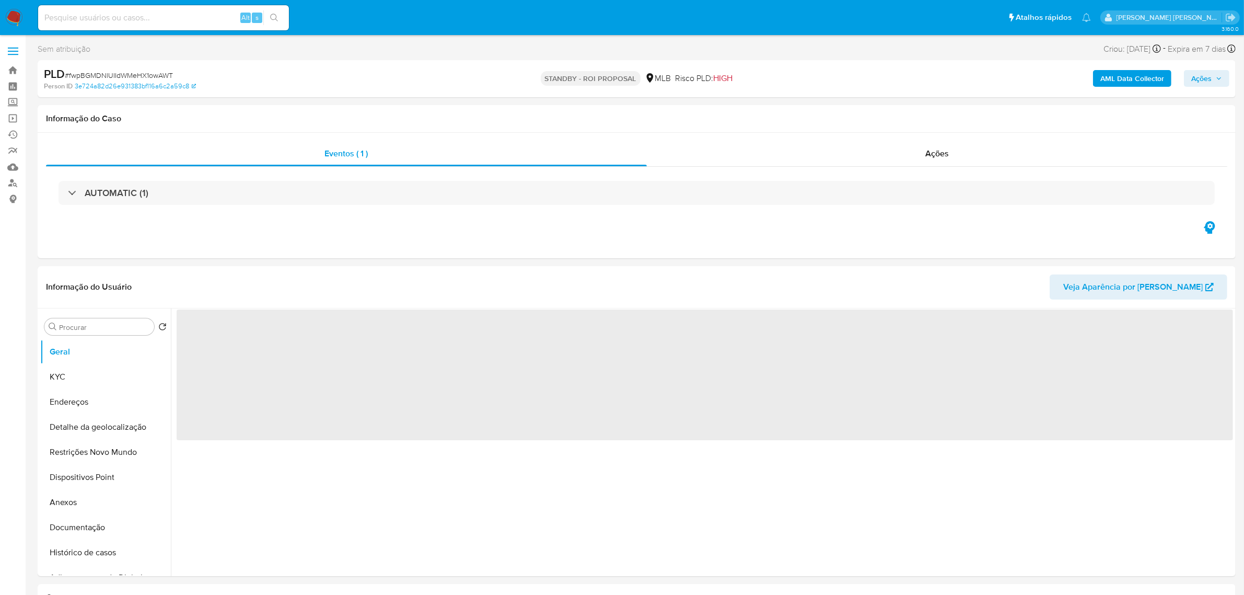
select select "10"
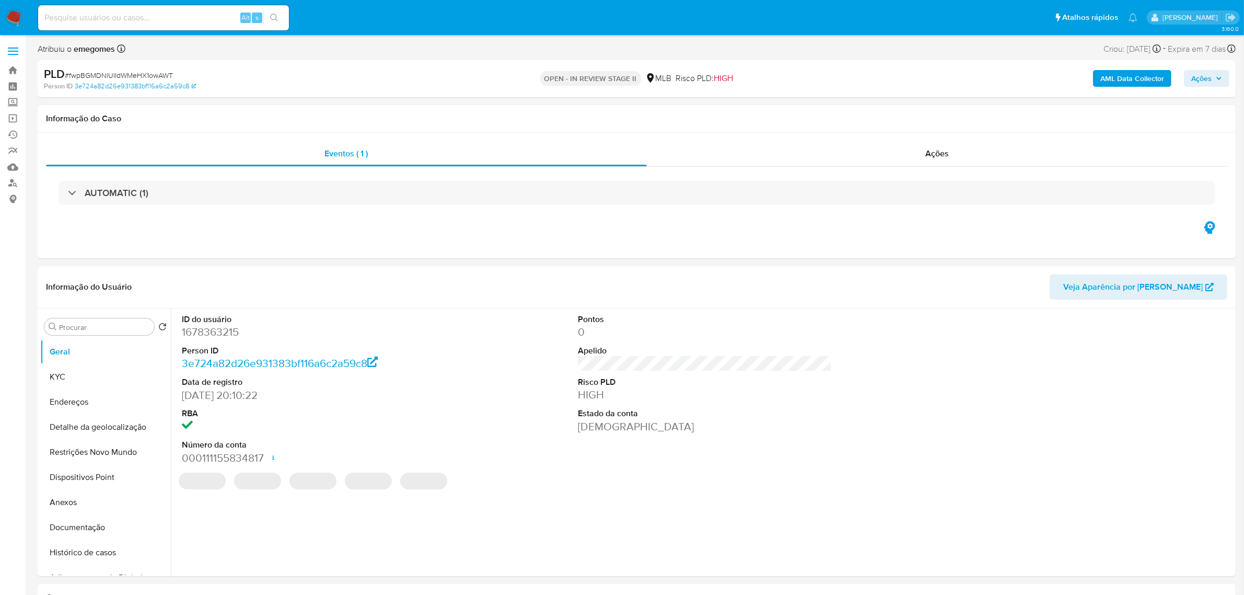
click at [1223, 79] on button "Ações" at bounding box center [1206, 78] width 45 height 17
click at [906, 114] on span "Resolução do caso" at bounding box center [903, 112] width 71 height 12
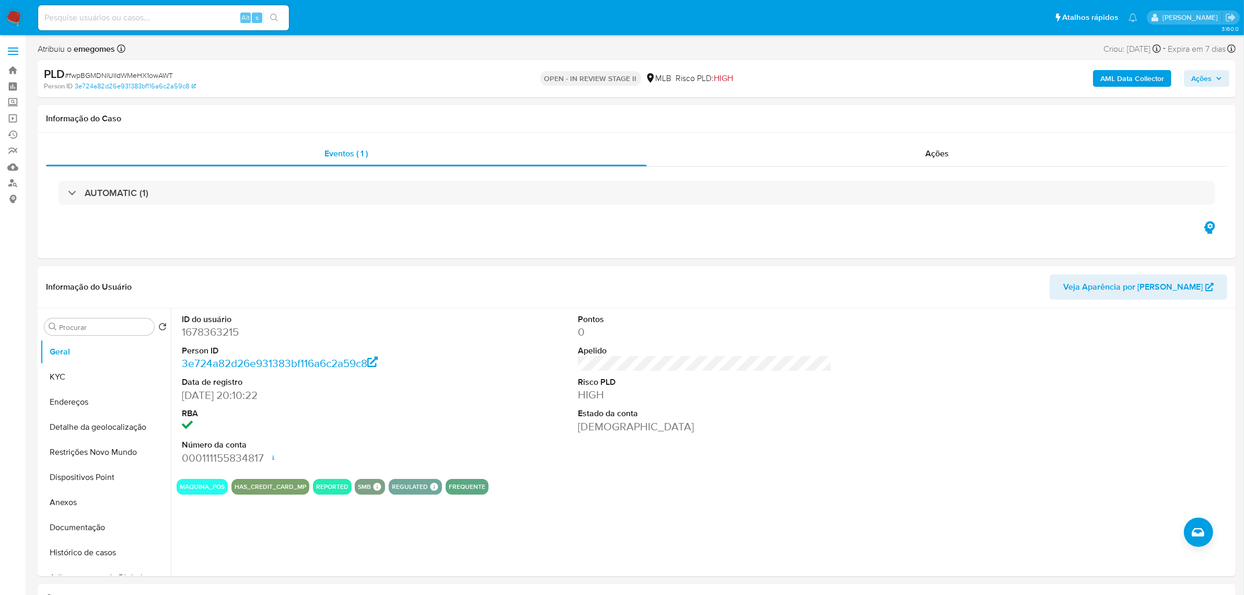
click at [1224, 78] on button "Ações" at bounding box center [1206, 78] width 45 height 17
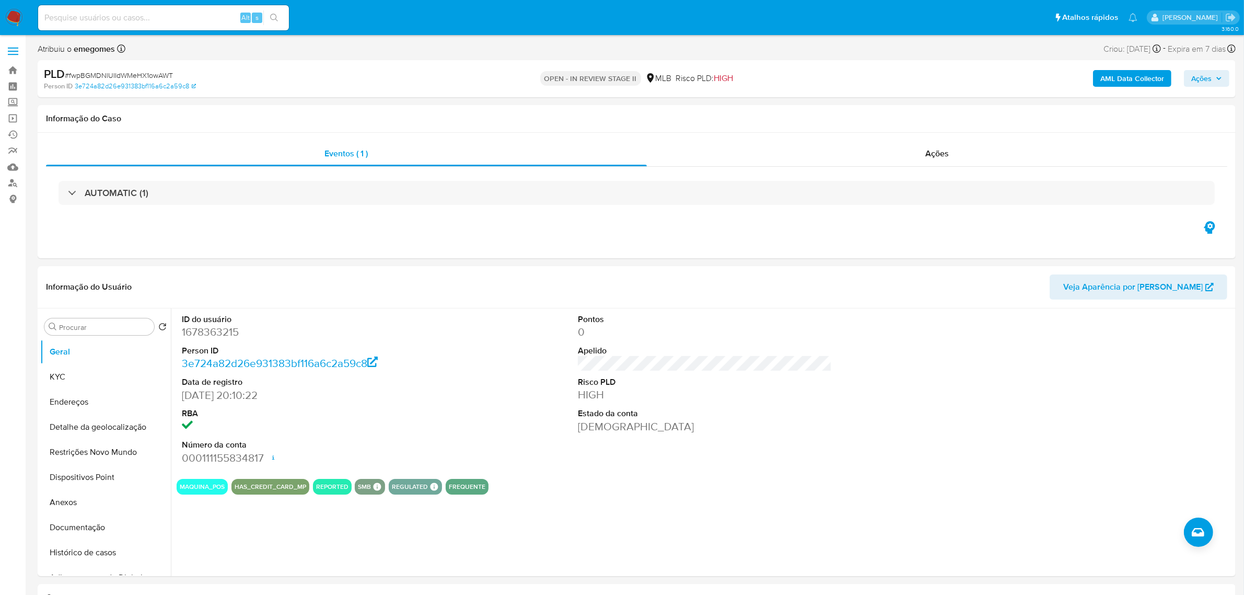
click at [1214, 78] on span "Ações" at bounding box center [1206, 78] width 31 height 15
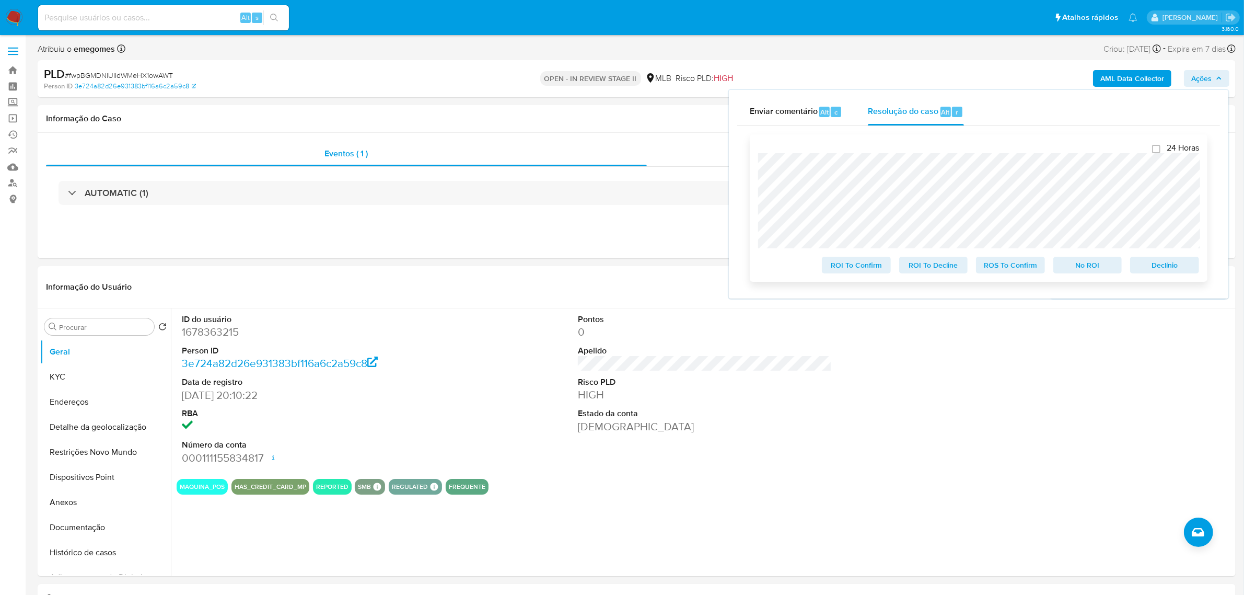
click at [756, 164] on div "24 Horas ROI To Confirm ROI To Decline ROS To Confirm No ROI Declínio" at bounding box center [979, 207] width 458 height 147
click at [1181, 265] on span "Declínio" at bounding box center [1164, 265] width 54 height 15
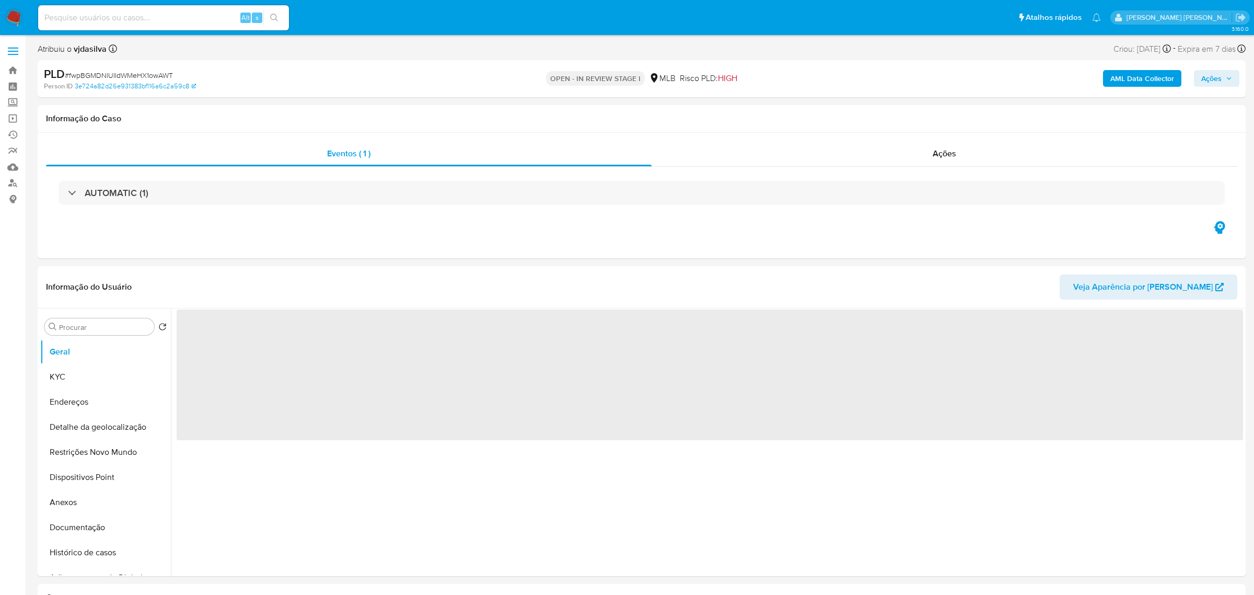
select select "10"
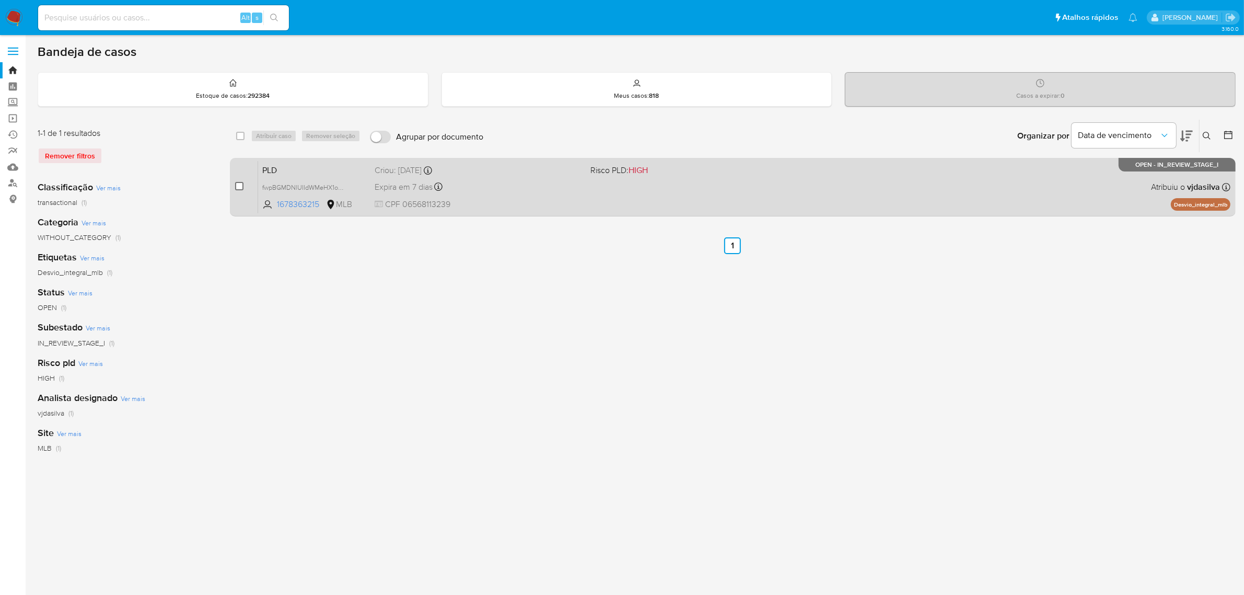
click at [240, 187] on input "checkbox" at bounding box center [239, 186] width 8 height 8
checkbox input "true"
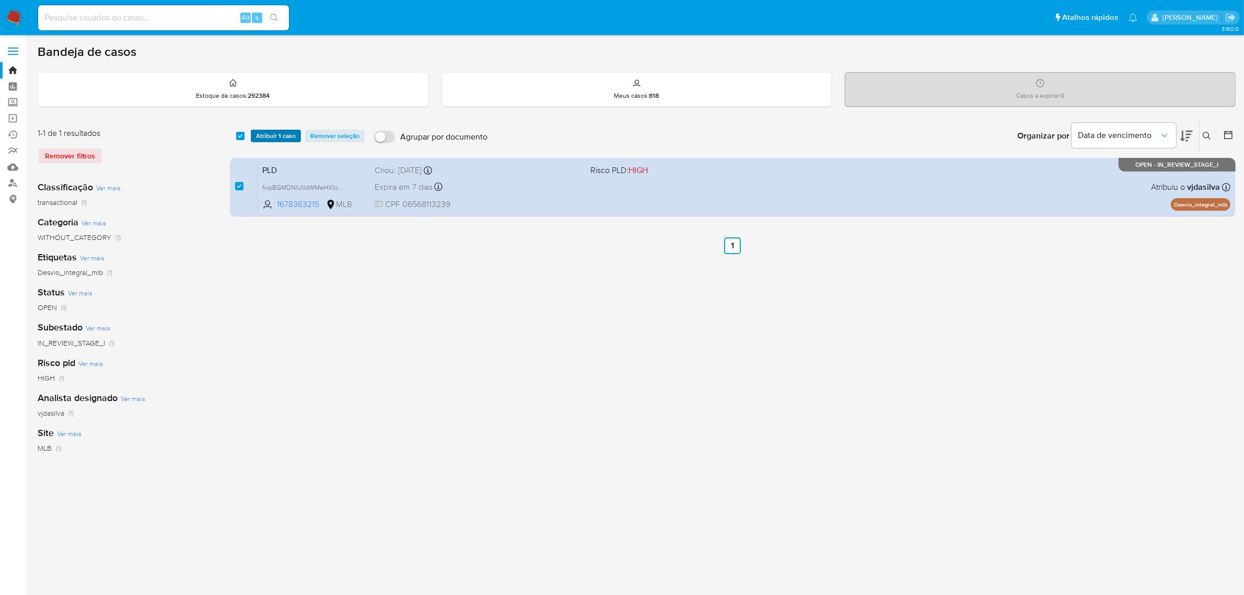
click at [272, 136] on span "Atribuir 1 caso" at bounding box center [276, 136] width 40 height 10
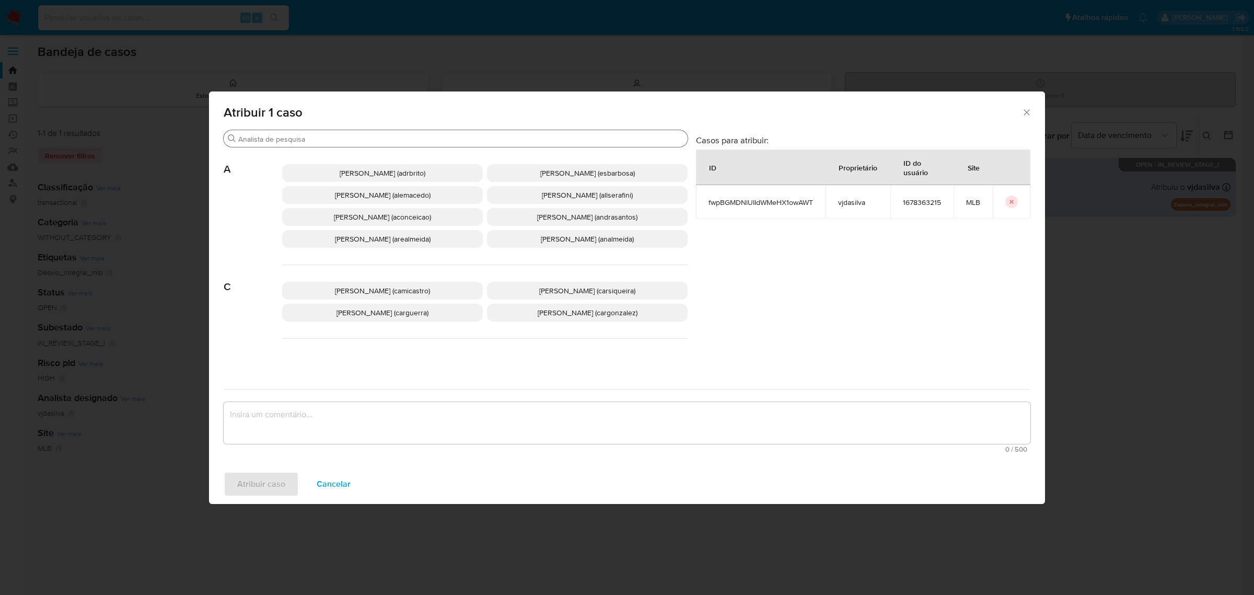
click at [275, 142] on input "Buscar" at bounding box center [460, 138] width 445 height 9
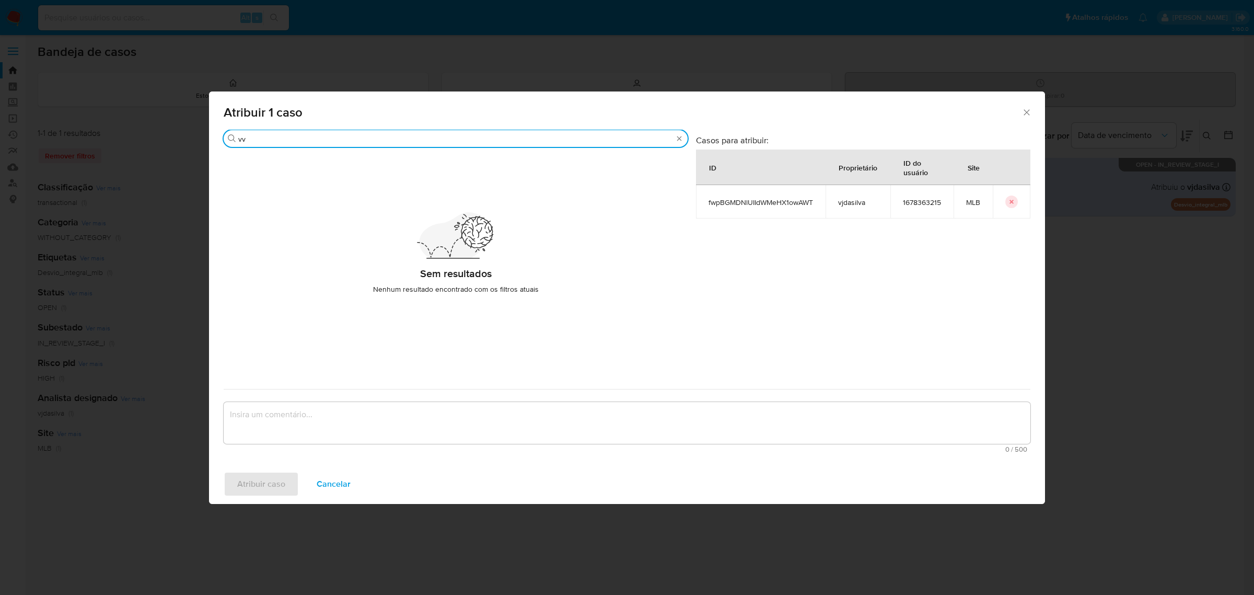
type input "v"
type input "vivi"
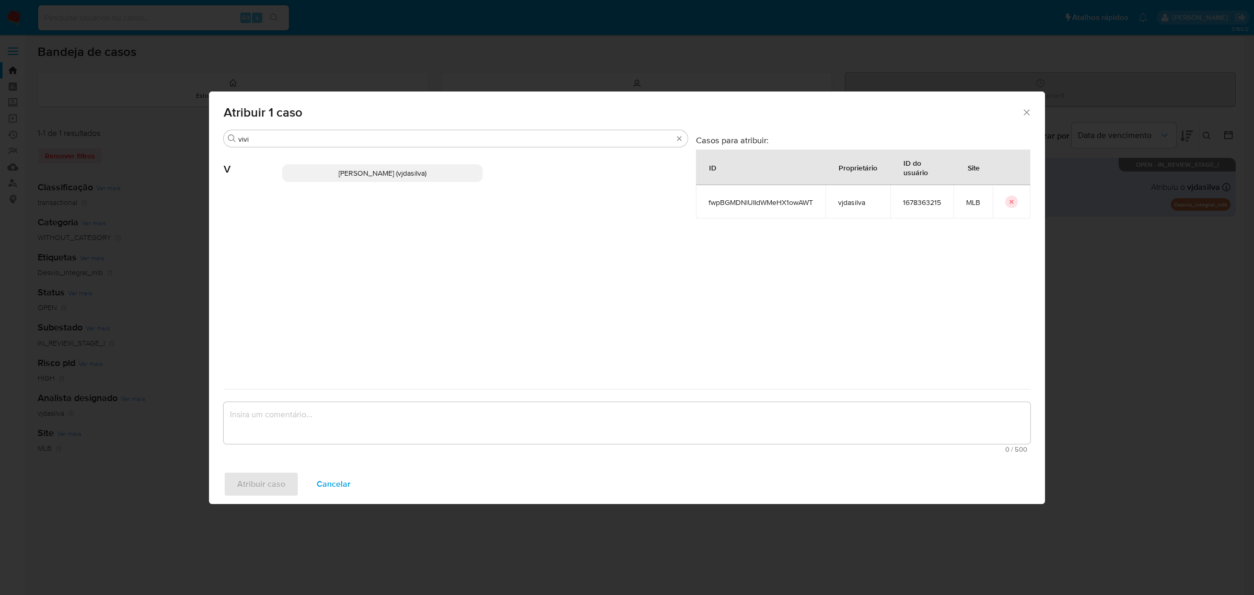
click at [400, 168] on span "Viviane Jesus Da Silva (vjdasilva)" at bounding box center [383, 173] width 88 height 10
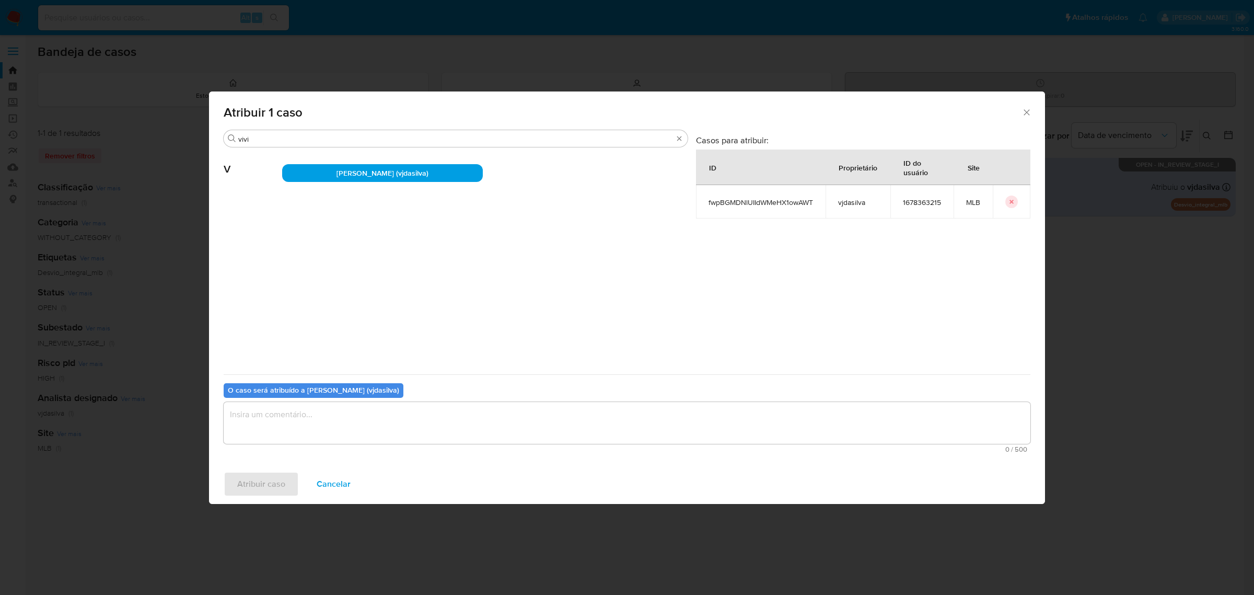
click at [289, 428] on textarea "assign-modal" at bounding box center [627, 423] width 807 height 42
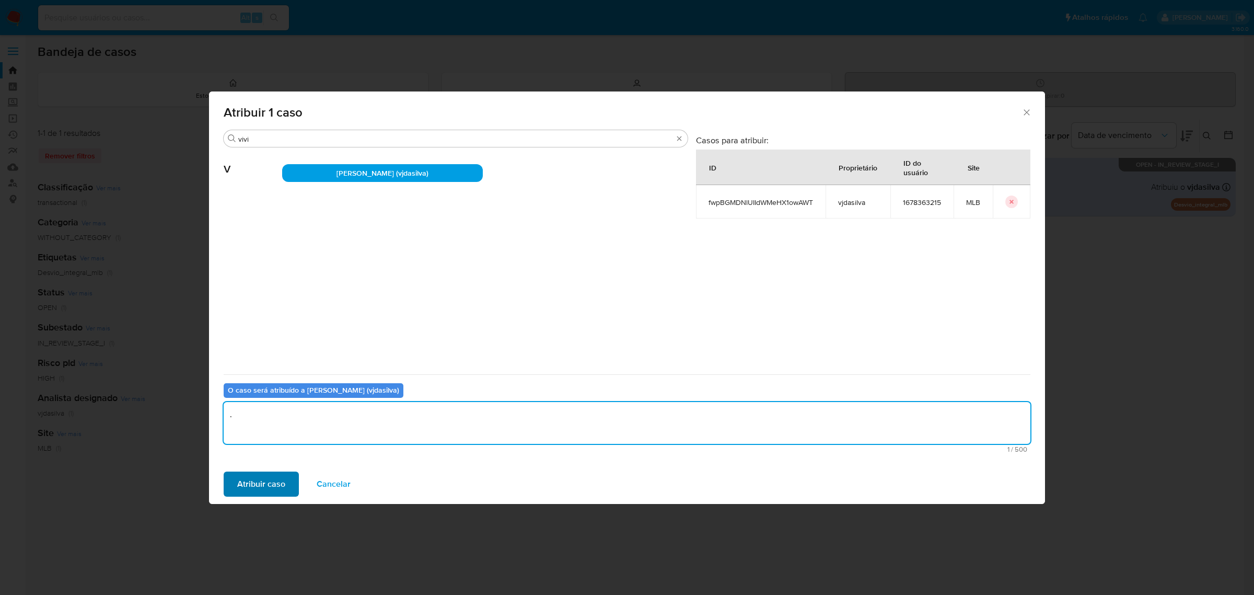
type textarea "."
click at [246, 484] on span "Atribuir caso" at bounding box center [261, 483] width 48 height 23
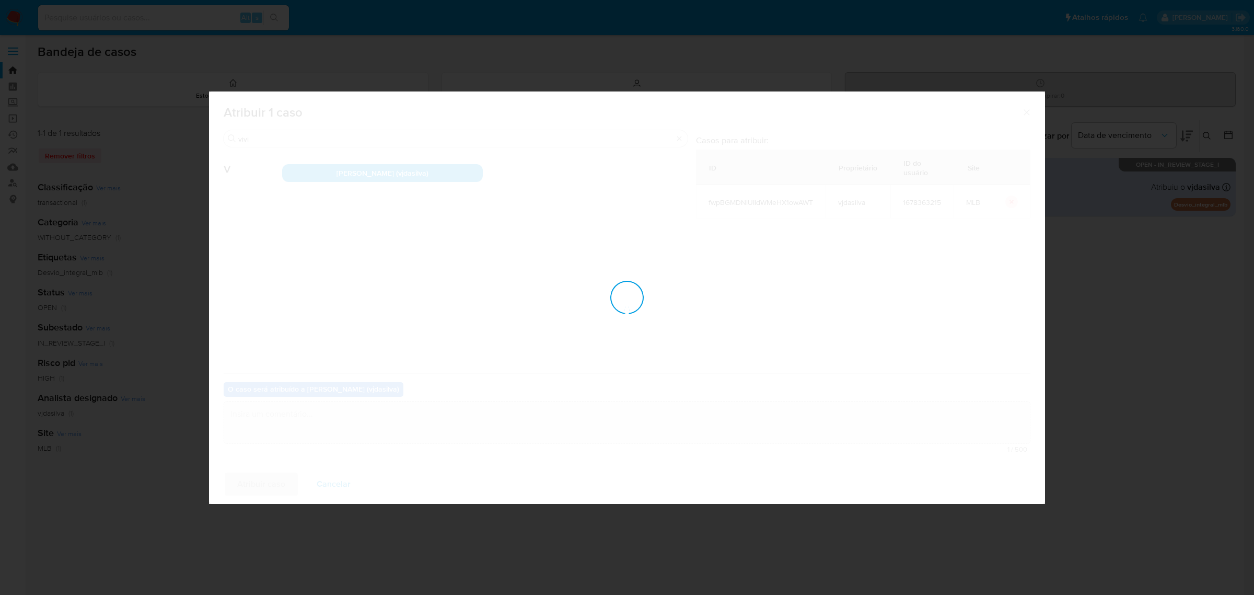
checkbox input "false"
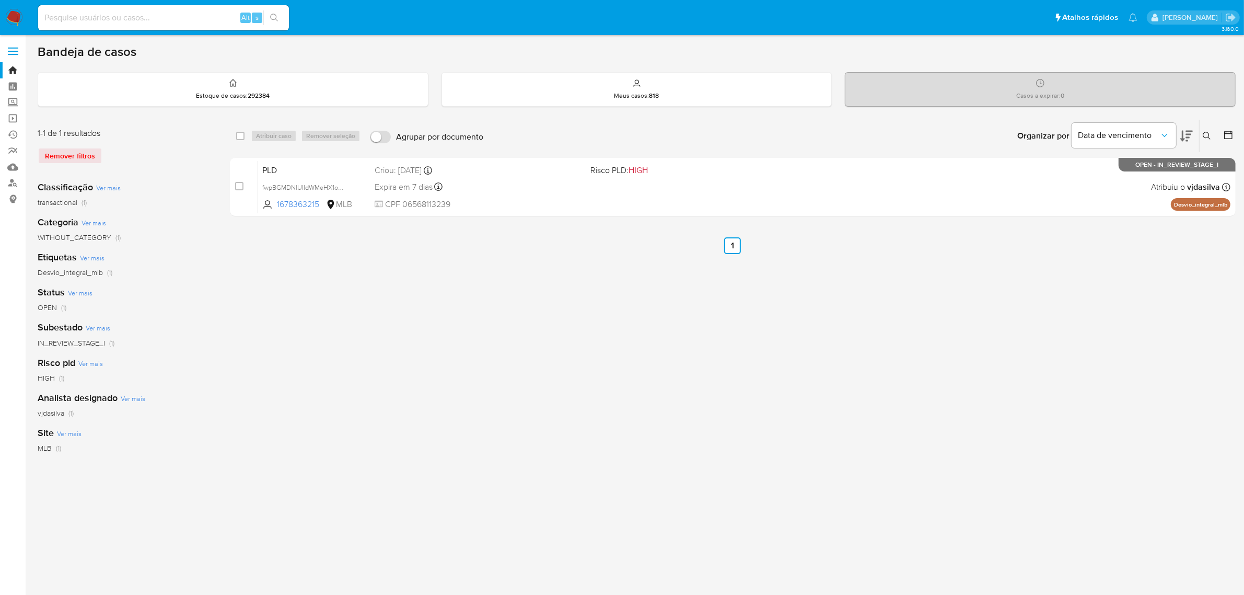
click at [14, 55] on span at bounding box center [13, 55] width 10 height 2
click at [0, 0] on input "checkbox" at bounding box center [0, 0] width 0 height 0
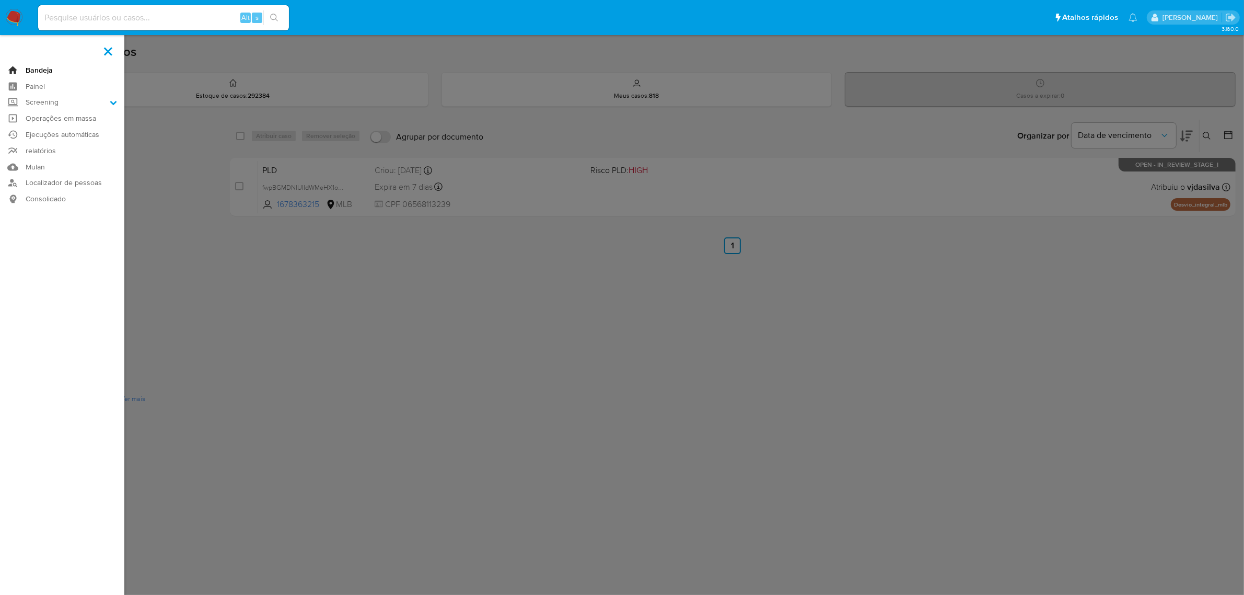
click at [28, 69] on link "Bandeja" at bounding box center [62, 70] width 124 height 16
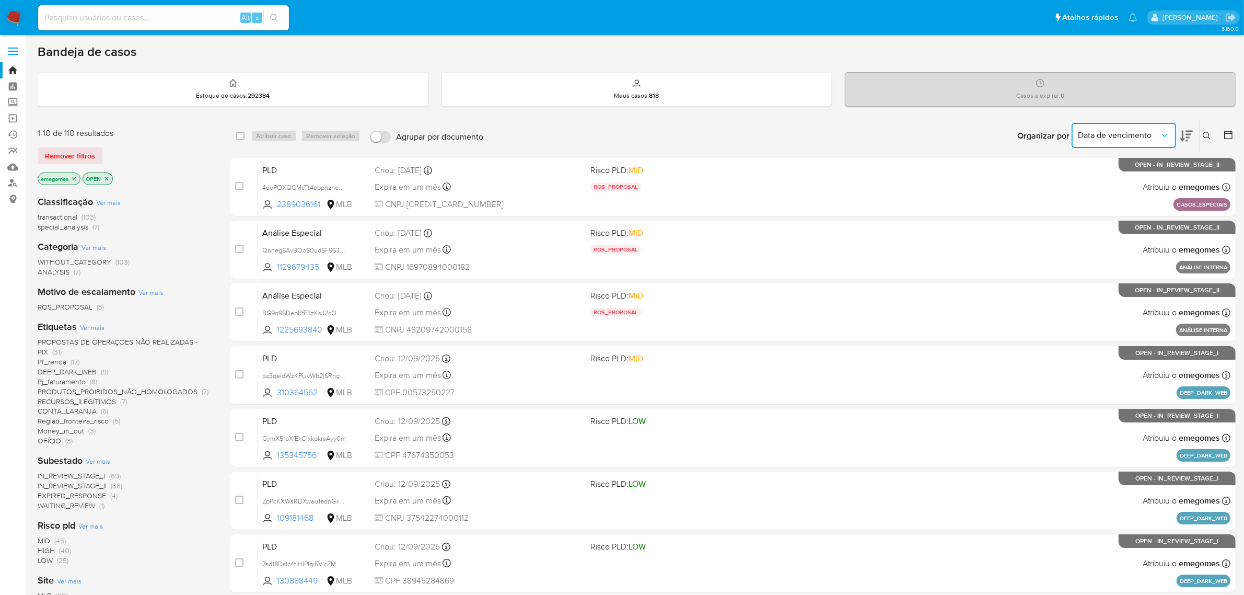
click at [1159, 134] on icon "Organizar por" at bounding box center [1164, 135] width 10 height 10
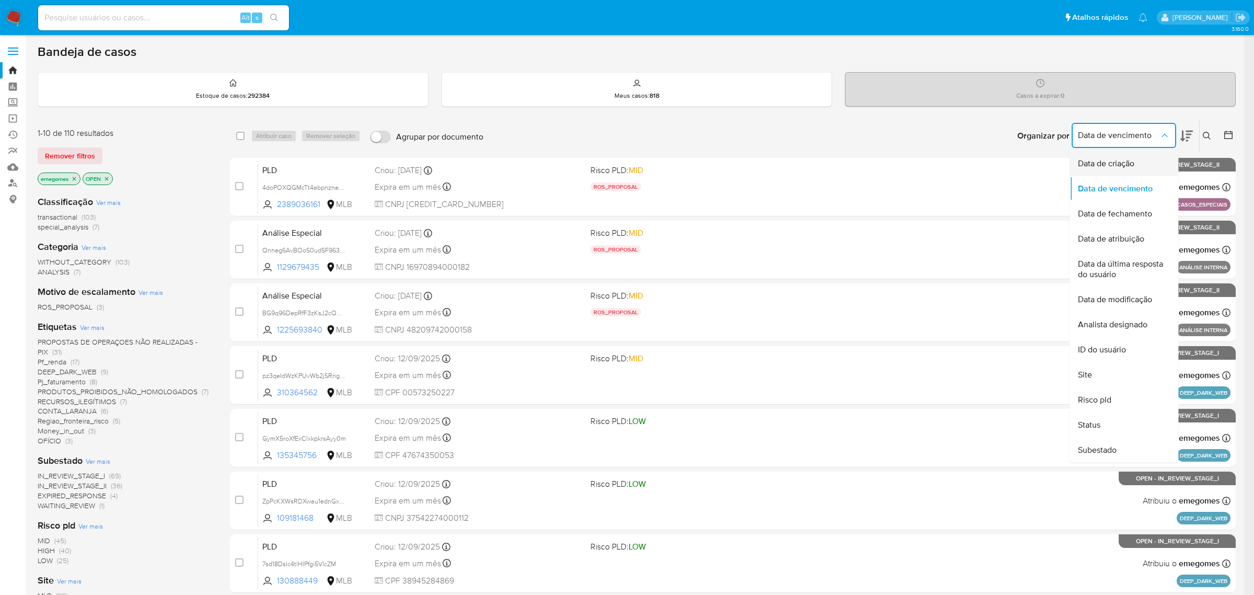
click at [1114, 165] on span "Data de criação" at bounding box center [1106, 163] width 56 height 10
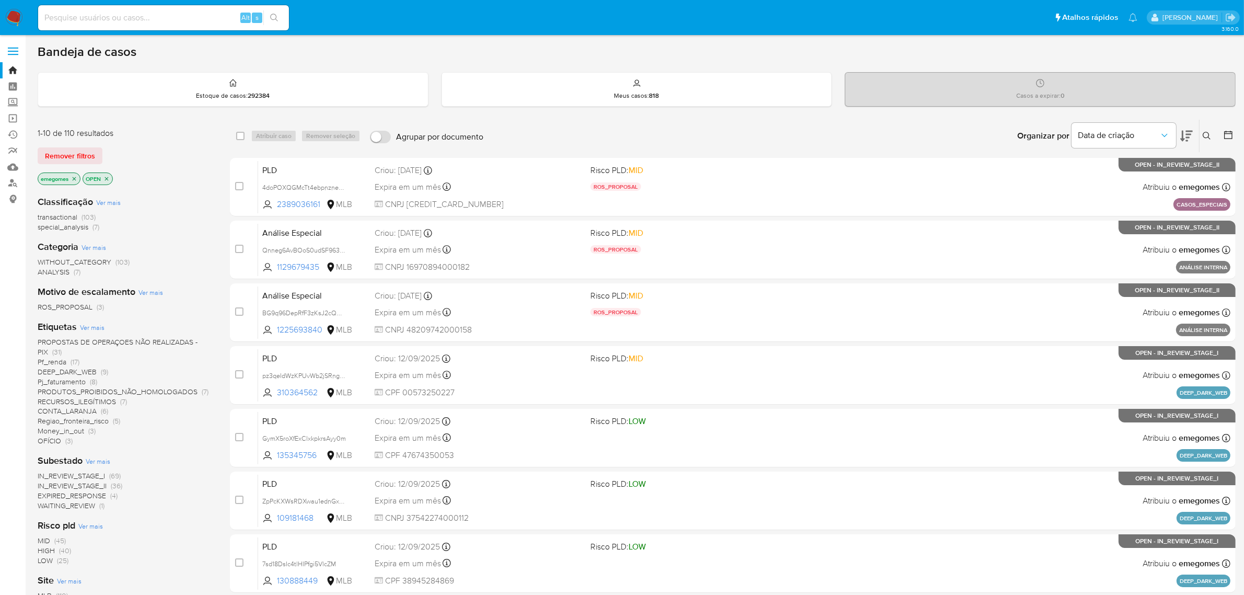
click at [1193, 134] on div "Organizar por Data de criação" at bounding box center [1104, 136] width 190 height 32
click at [1190, 134] on icon at bounding box center [1186, 136] width 13 height 11
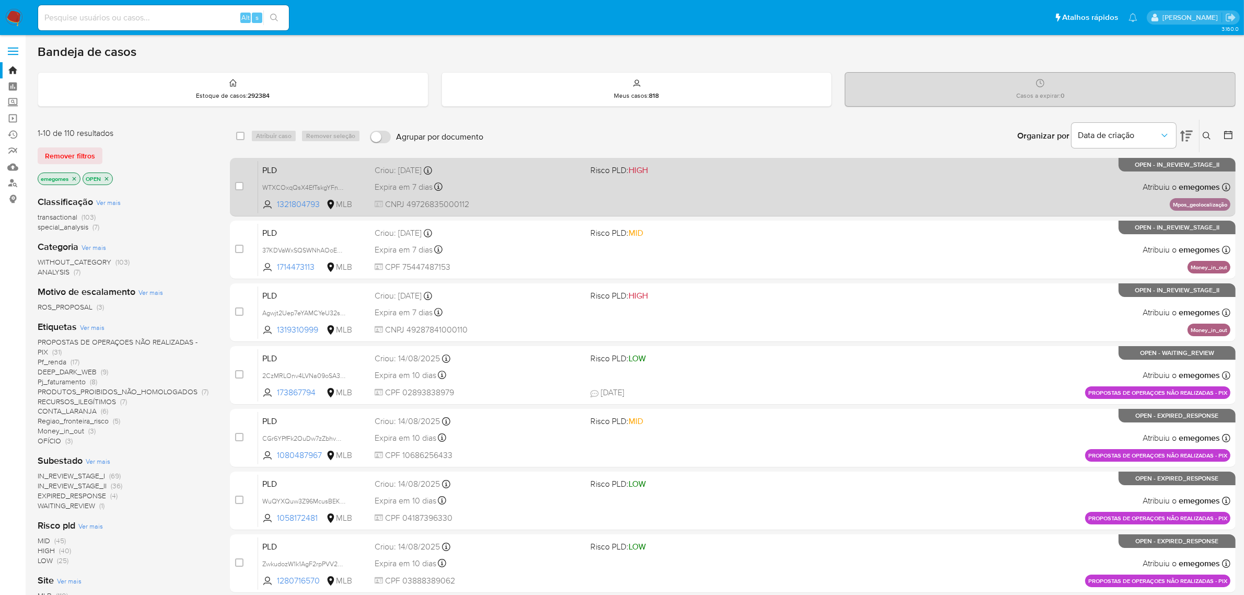
click at [503, 191] on div "Expira em 7 dias Expira em 26/09/2025 00:10:01" at bounding box center [479, 187] width 208 height 14
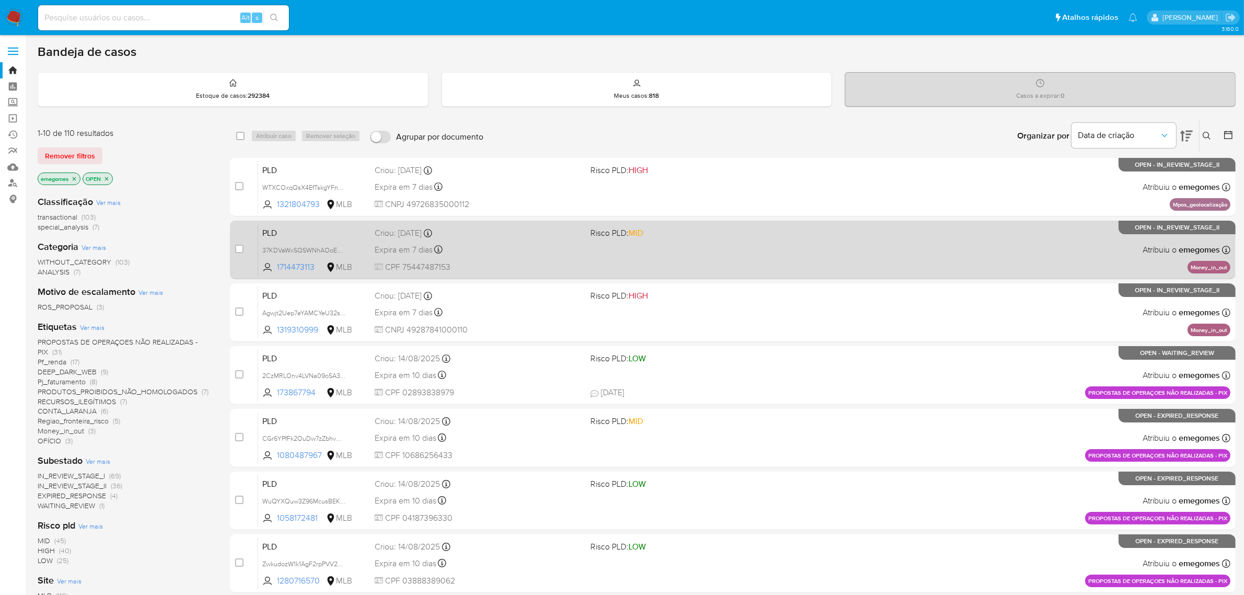
click at [549, 253] on div "Expira em 7 dias Expira em 26/09/2025 00:25:50" at bounding box center [479, 249] width 208 height 14
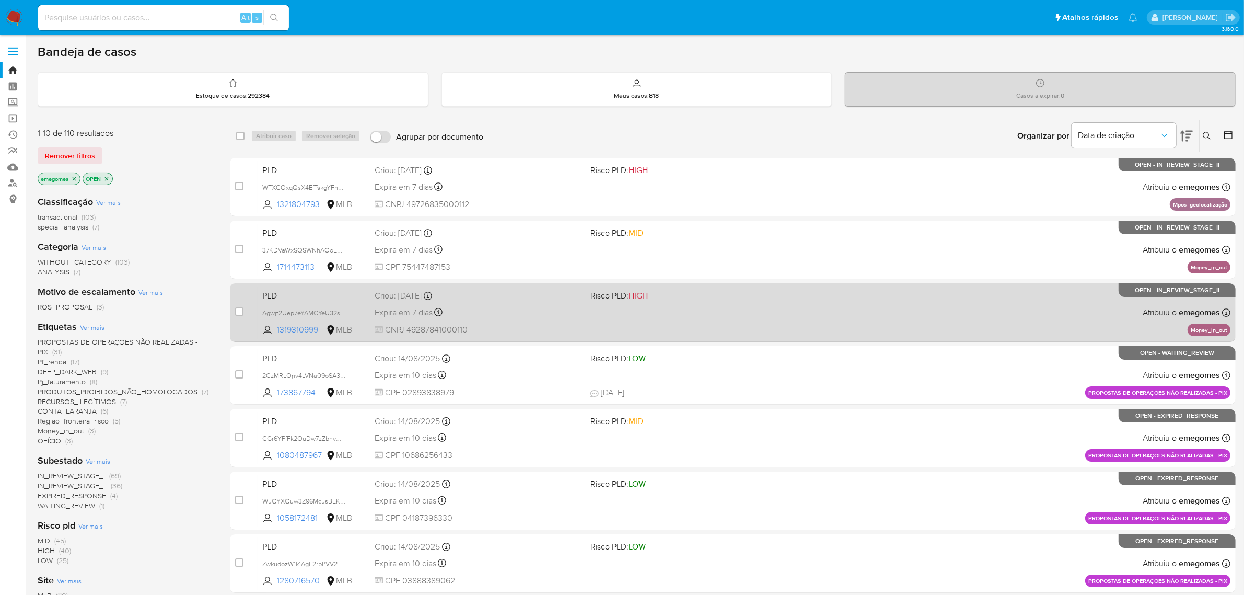
click at [492, 305] on div "Expira em 7 dias Expira em 26/09/2025 00:31:02" at bounding box center [479, 312] width 208 height 14
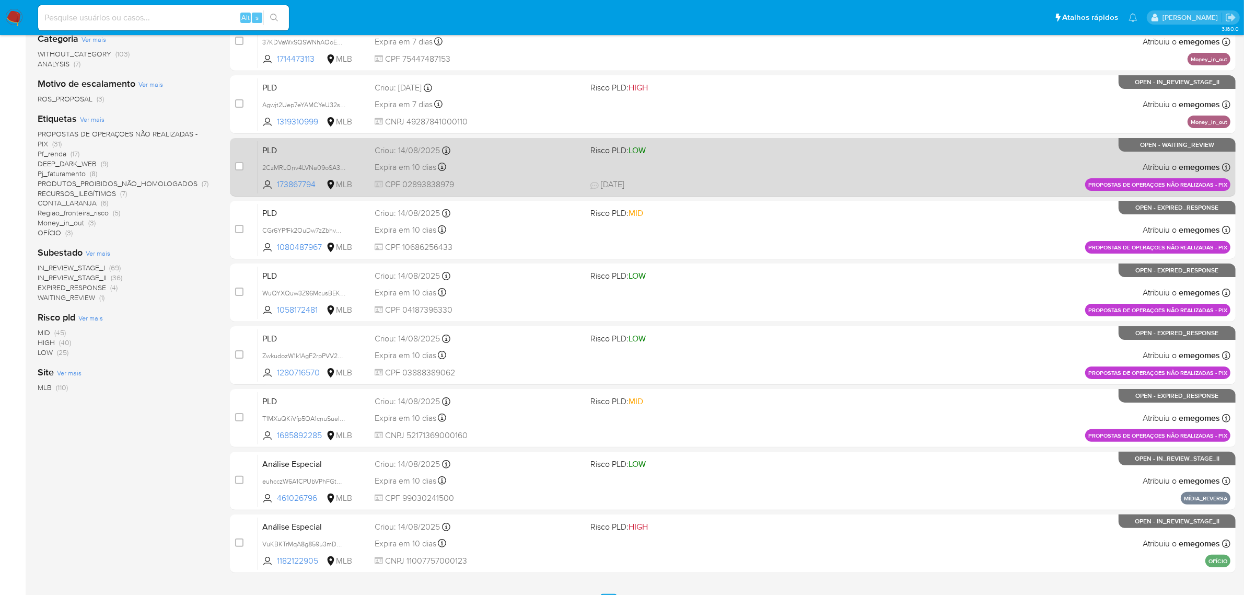
scroll to position [267, 0]
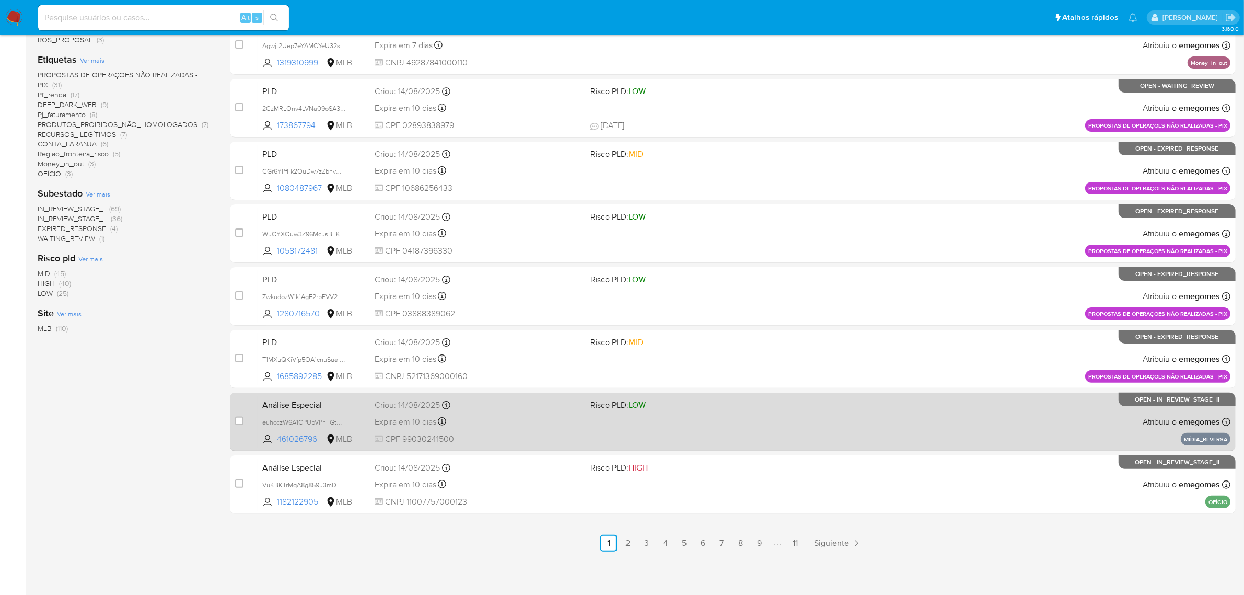
click at [594, 433] on div "Análise Especial euhcczW6A1CPUbVPhFGtWqpV 461026796 MLB Risco PLD: LOW Criou: 1…" at bounding box center [744, 421] width 972 height 53
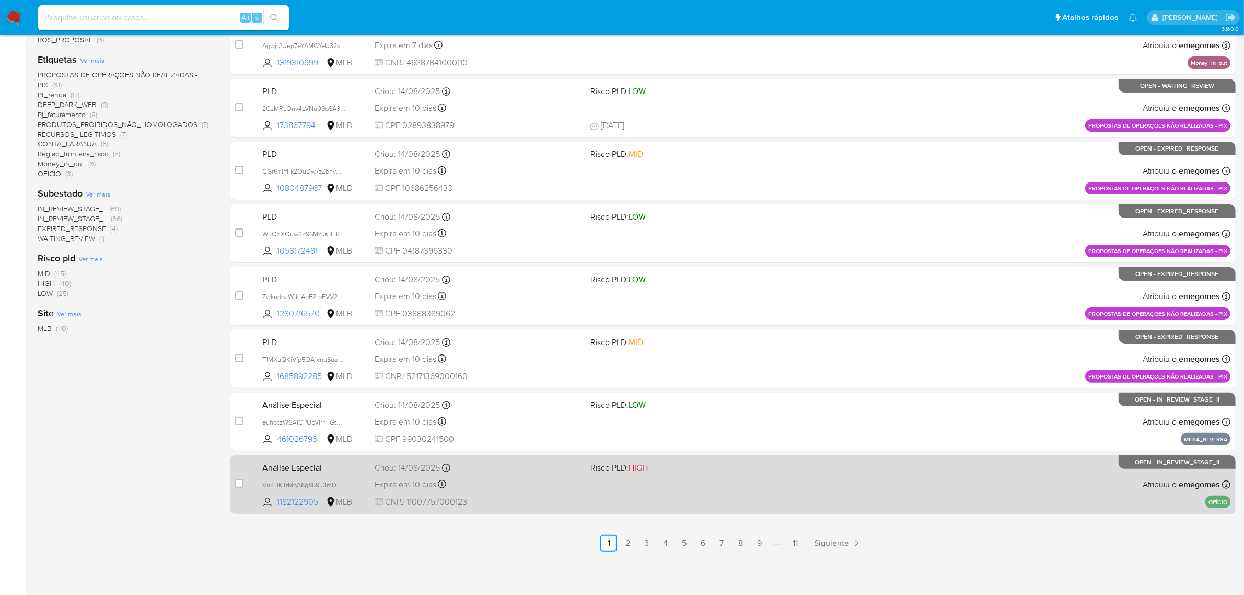
click at [724, 490] on div "Análise Especial VuKBKTrMqA8g859u3mD07atY 1182122905 MLB Risco PLD: HIGH Criou:…" at bounding box center [744, 484] width 972 height 53
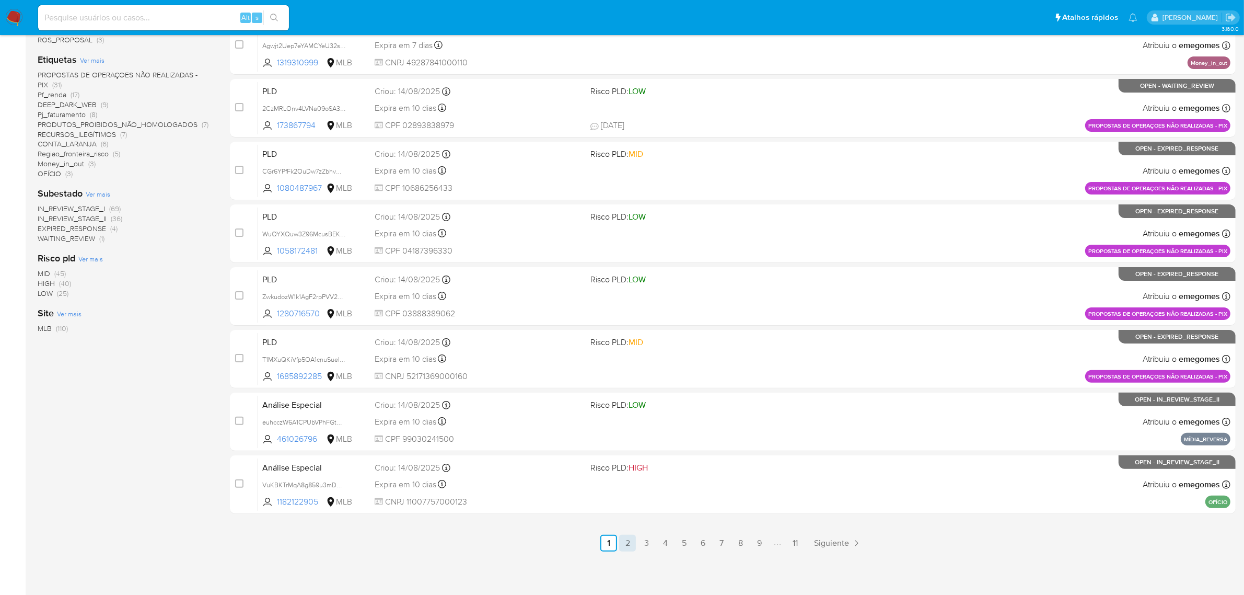
click at [629, 536] on link "2" at bounding box center [627, 542] width 17 height 17
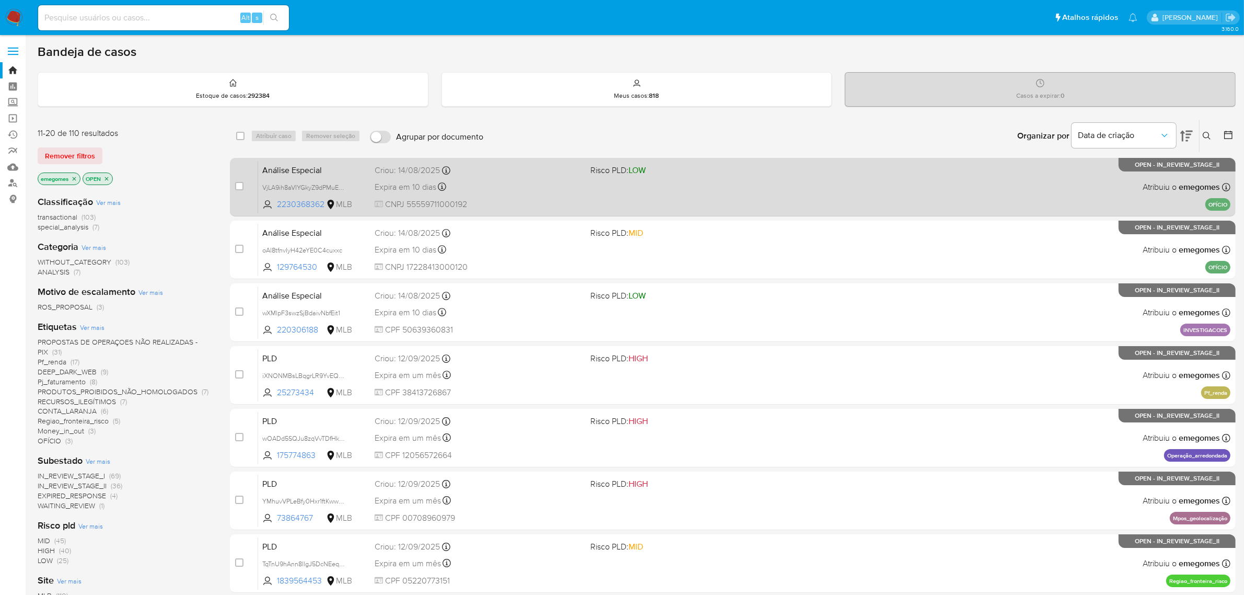
click at [578, 189] on div "Expira em 10 dias Expira em 28/09/2025 15:00:26" at bounding box center [479, 187] width 208 height 14
click at [343, 183] on span "VjLA9ih8aVIYGkyZ9dPMuEvw" at bounding box center [304, 186] width 84 height 11
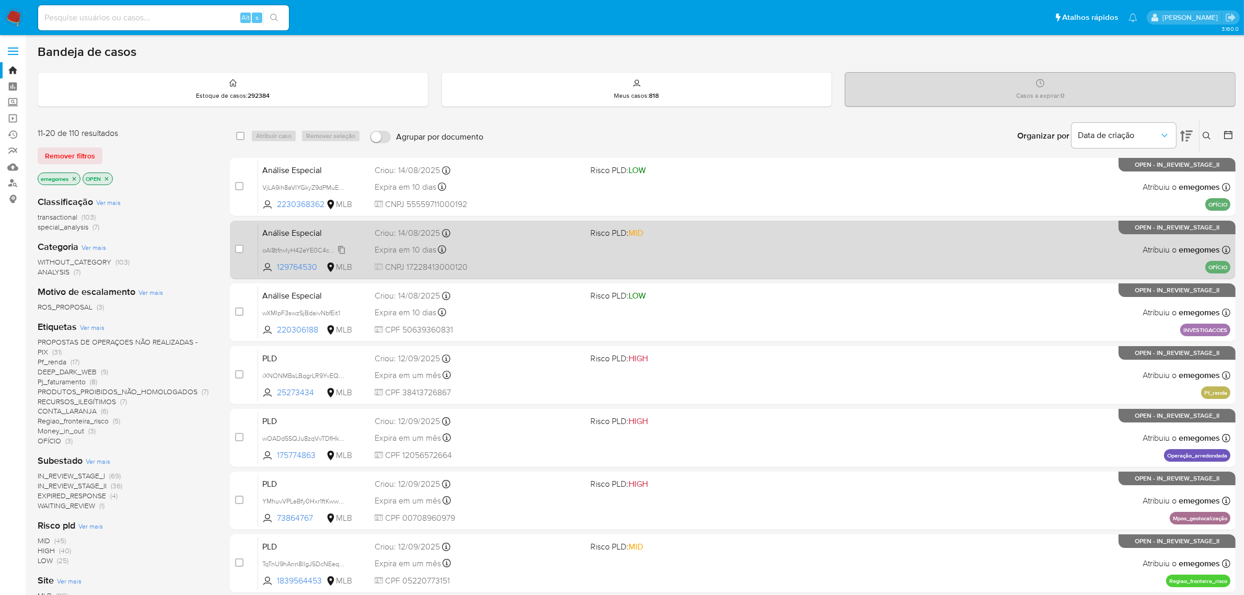
click at [344, 249] on icon at bounding box center [341, 250] width 7 height 8
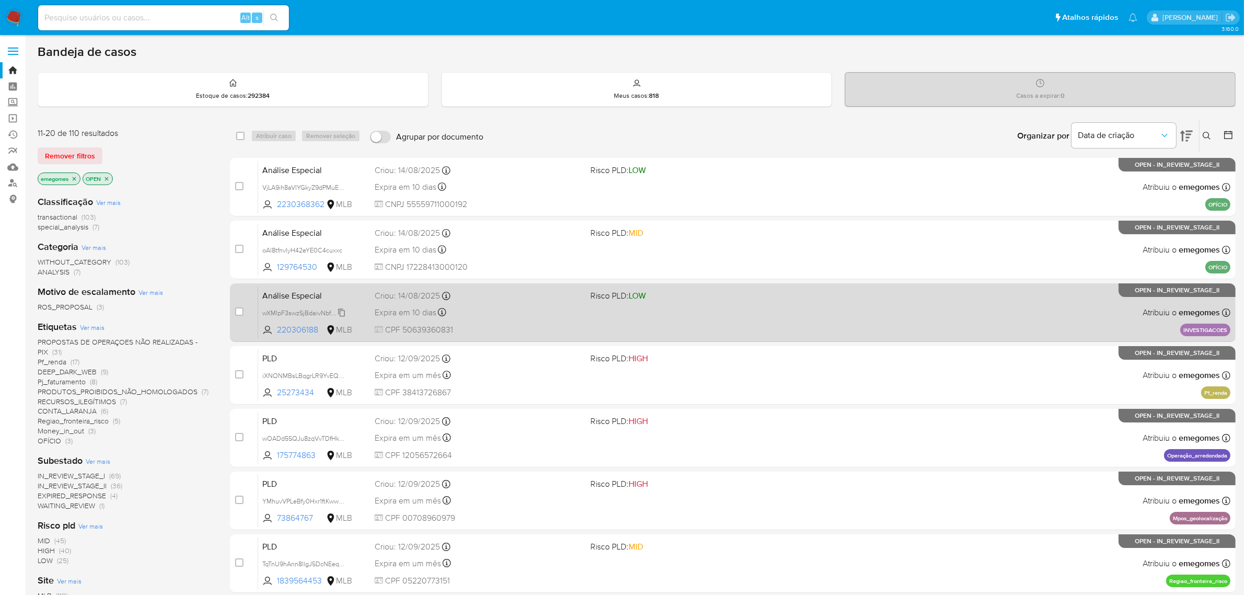
click at [342, 312] on icon at bounding box center [342, 312] width 8 height 8
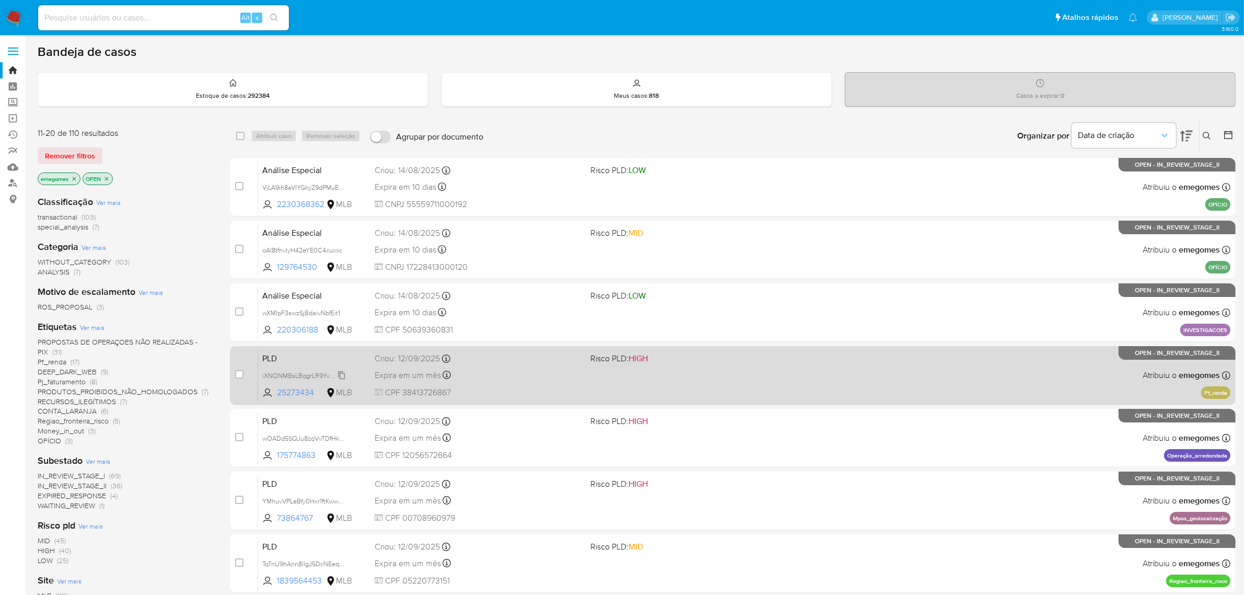
click at [341, 371] on span "iXNONMBsLBqgrLR9YvEQ7tdE" at bounding box center [306, 374] width 89 height 11
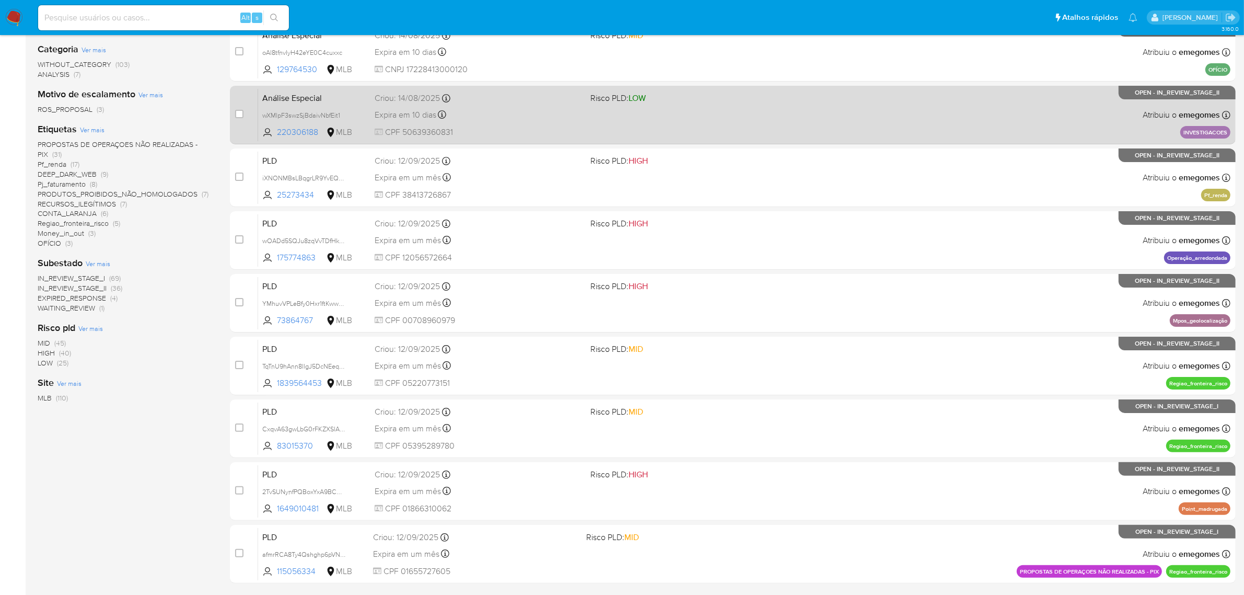
scroll to position [261, 0]
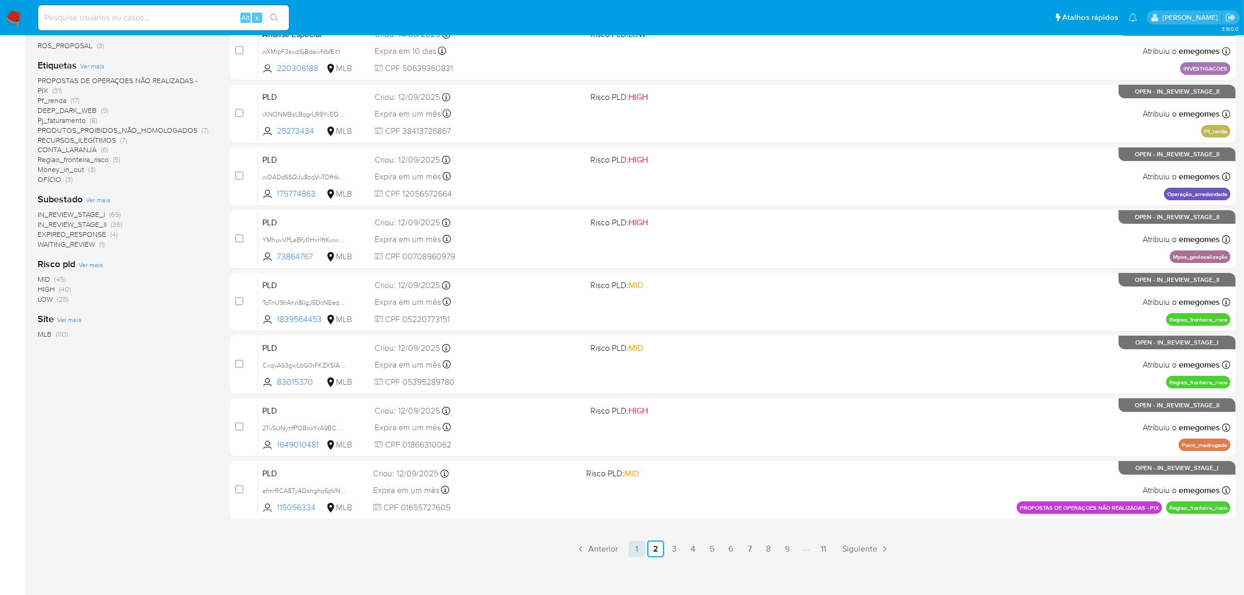
click at [641, 550] on link "1" at bounding box center [637, 548] width 17 height 17
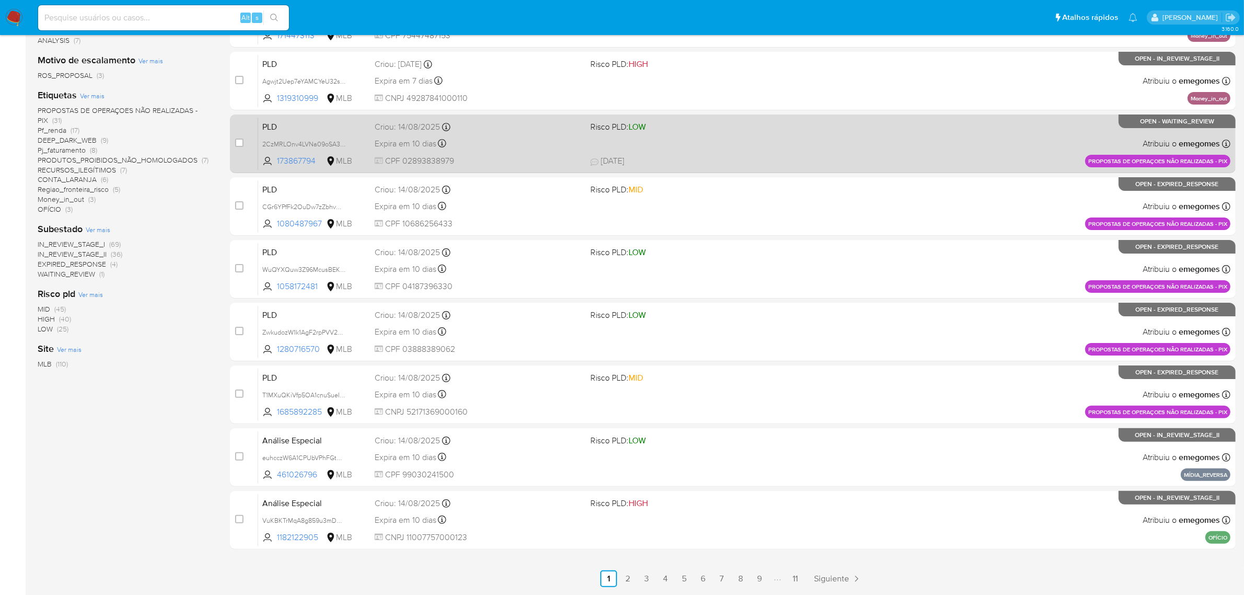
scroll to position [267, 0]
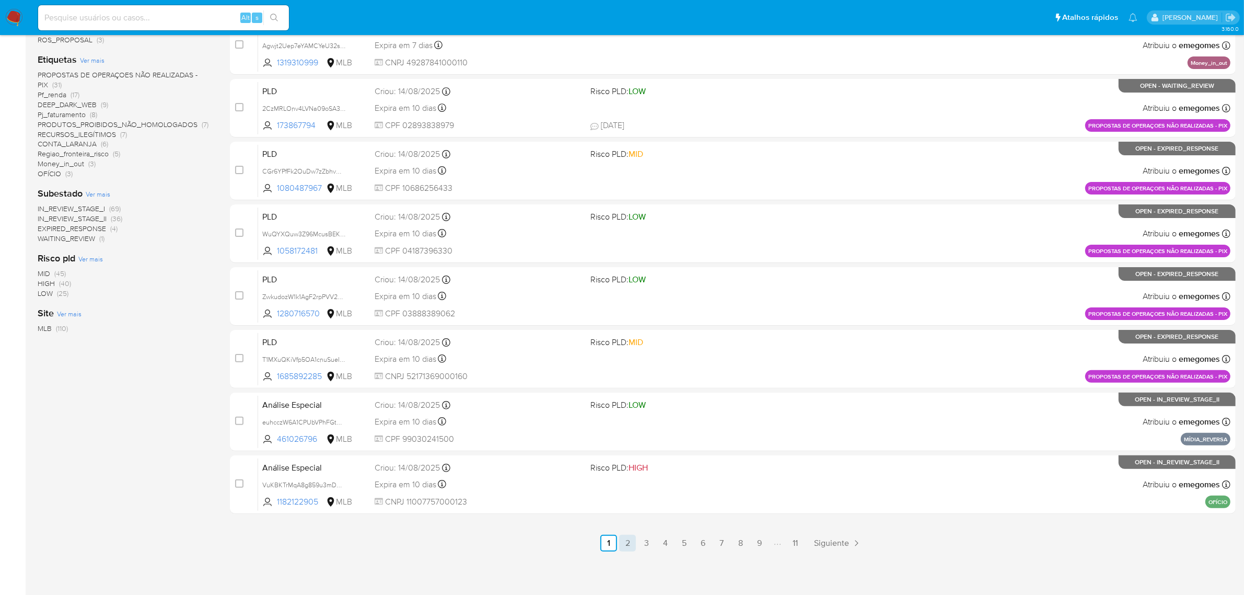
click at [626, 541] on link "2" at bounding box center [627, 542] width 17 height 17
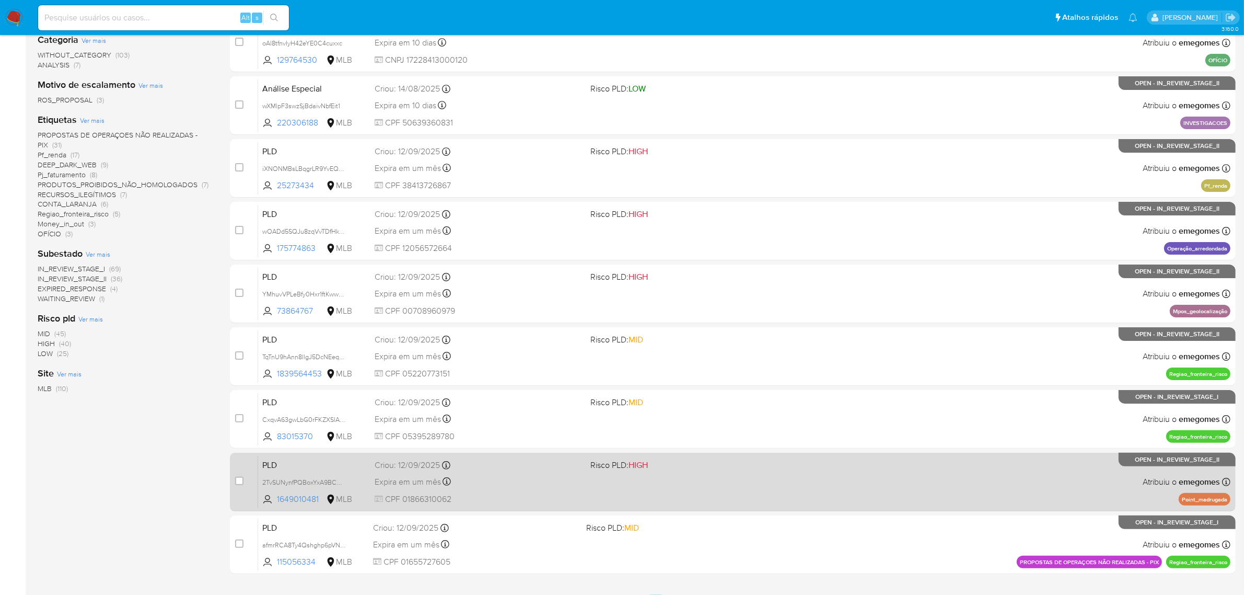
scroll to position [267, 0]
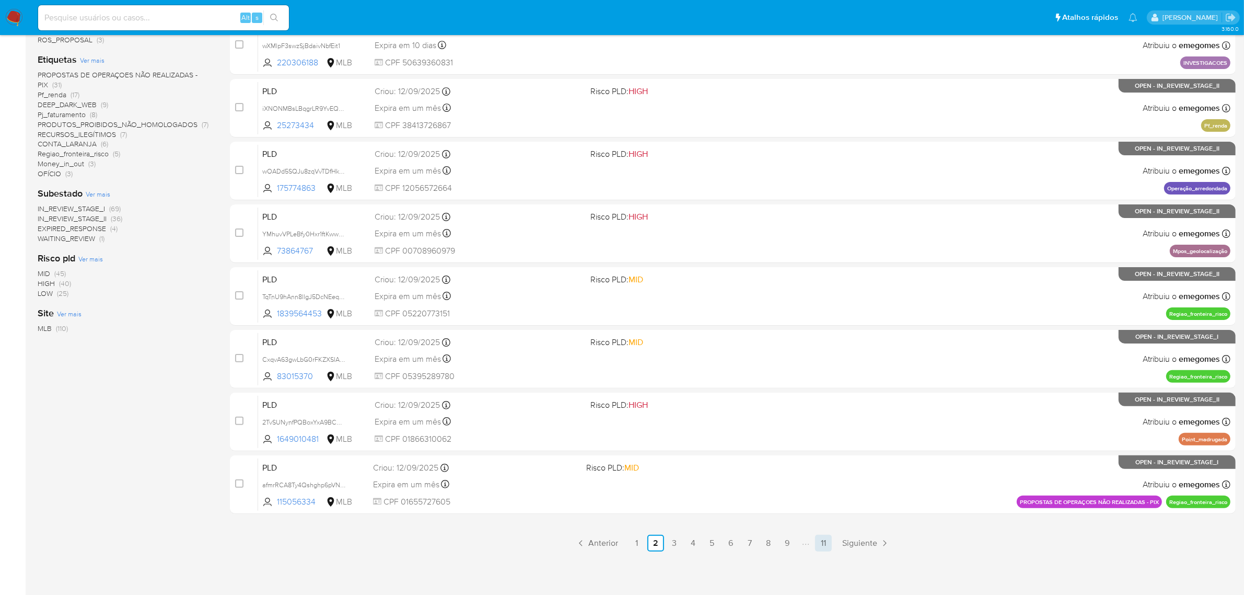
click at [819, 543] on link "11" at bounding box center [823, 542] width 17 height 17
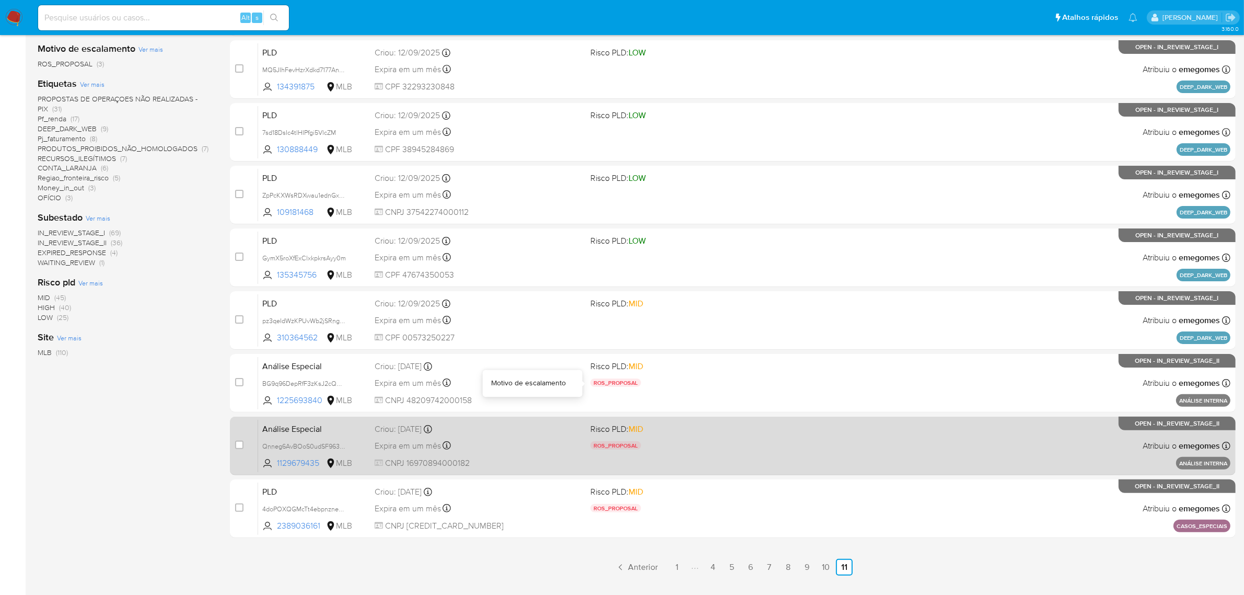
scroll to position [267, 0]
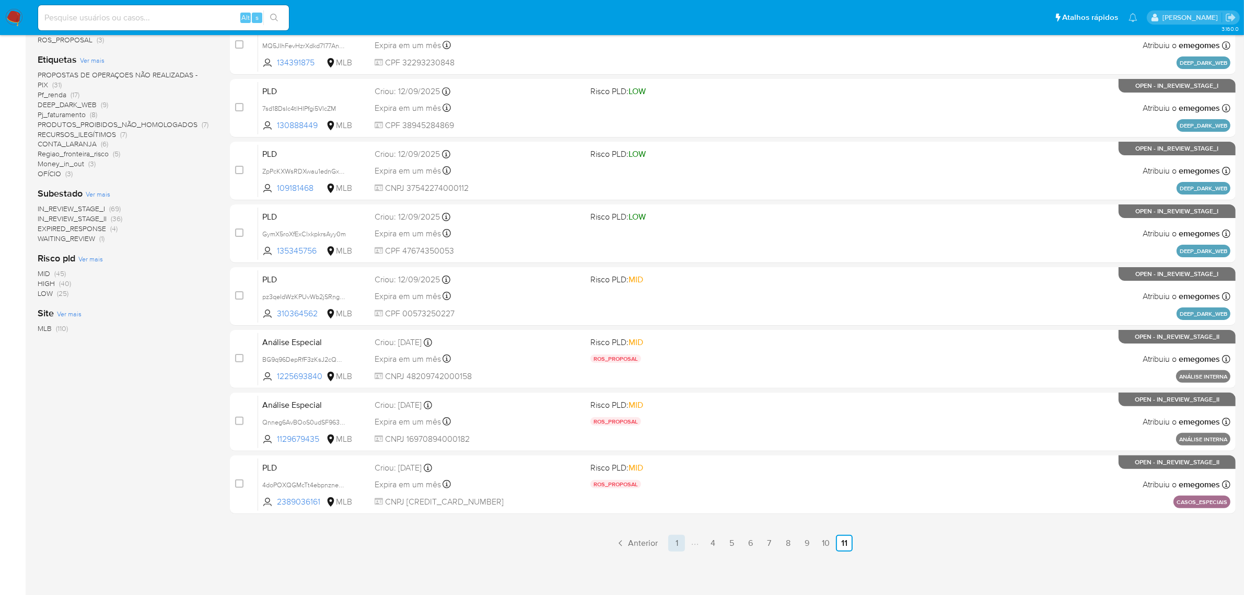
click at [674, 541] on link "1" at bounding box center [676, 542] width 17 height 17
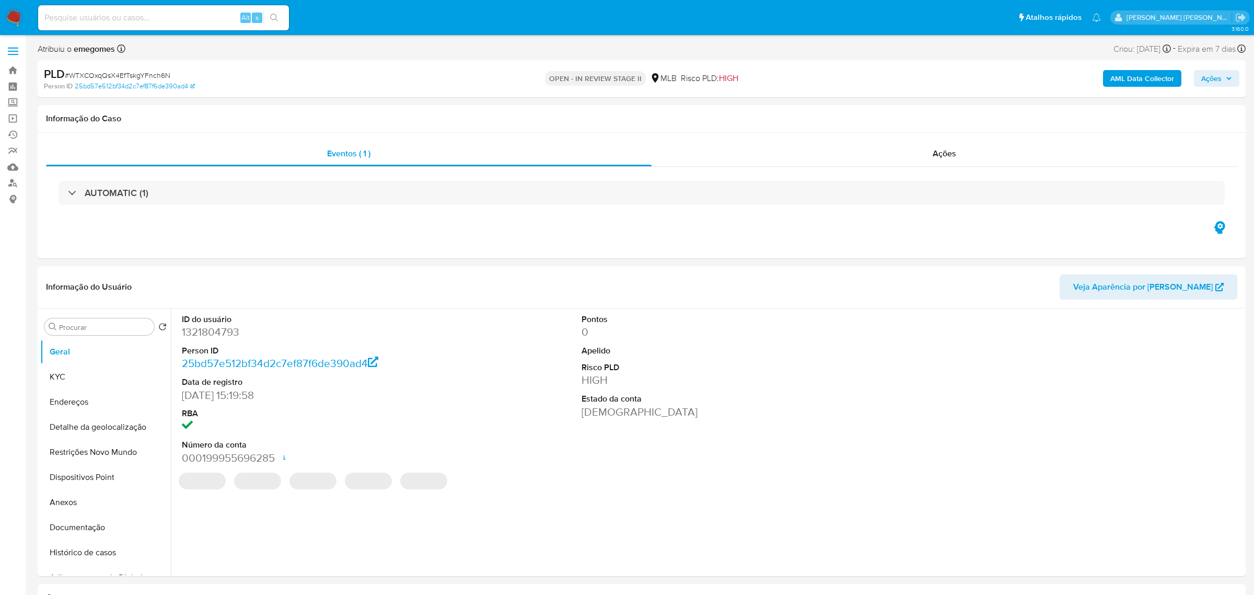
select select "10"
click at [964, 157] on div "Ações" at bounding box center [937, 153] width 581 height 25
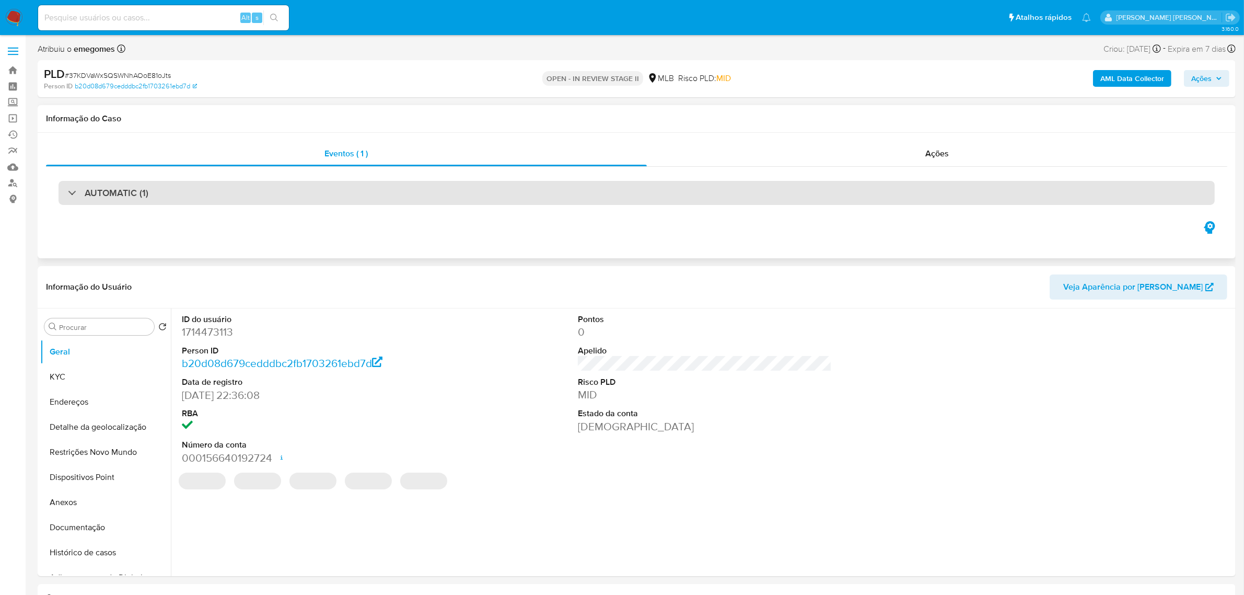
select select "10"
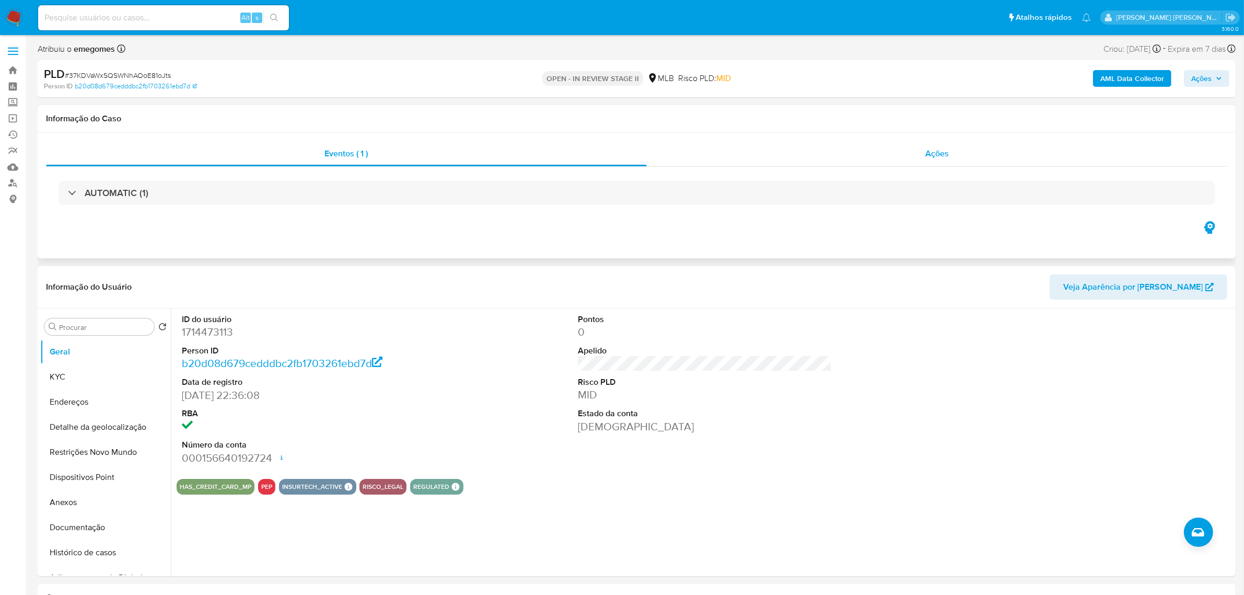
click at [944, 152] on span "Ações" at bounding box center [937, 153] width 24 height 12
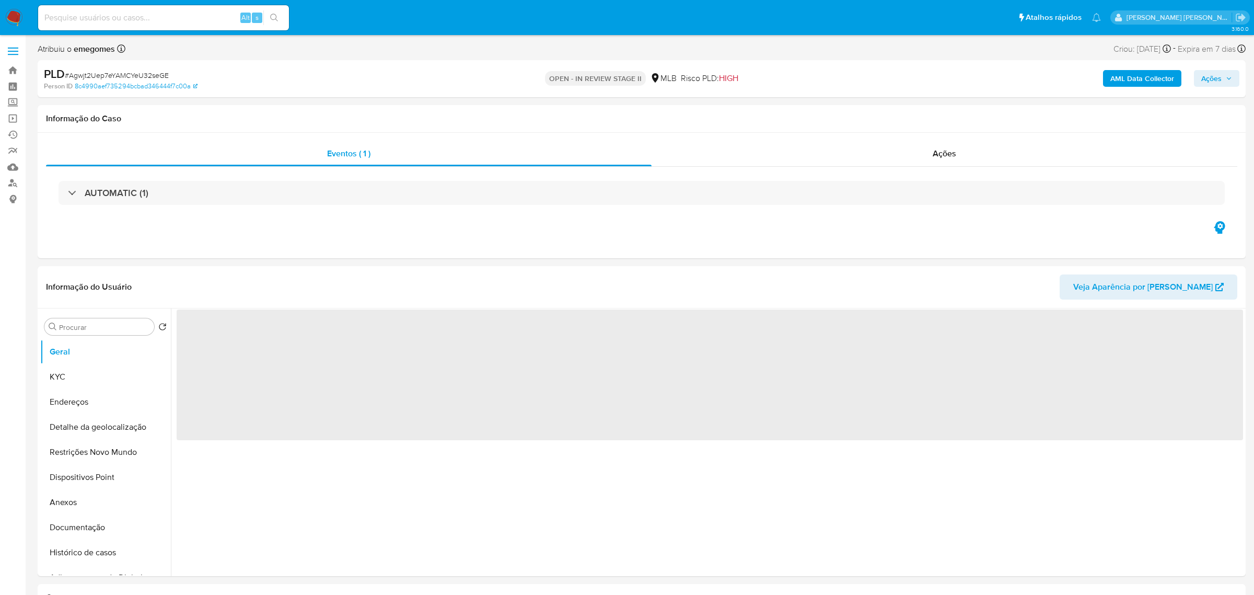
select select "10"
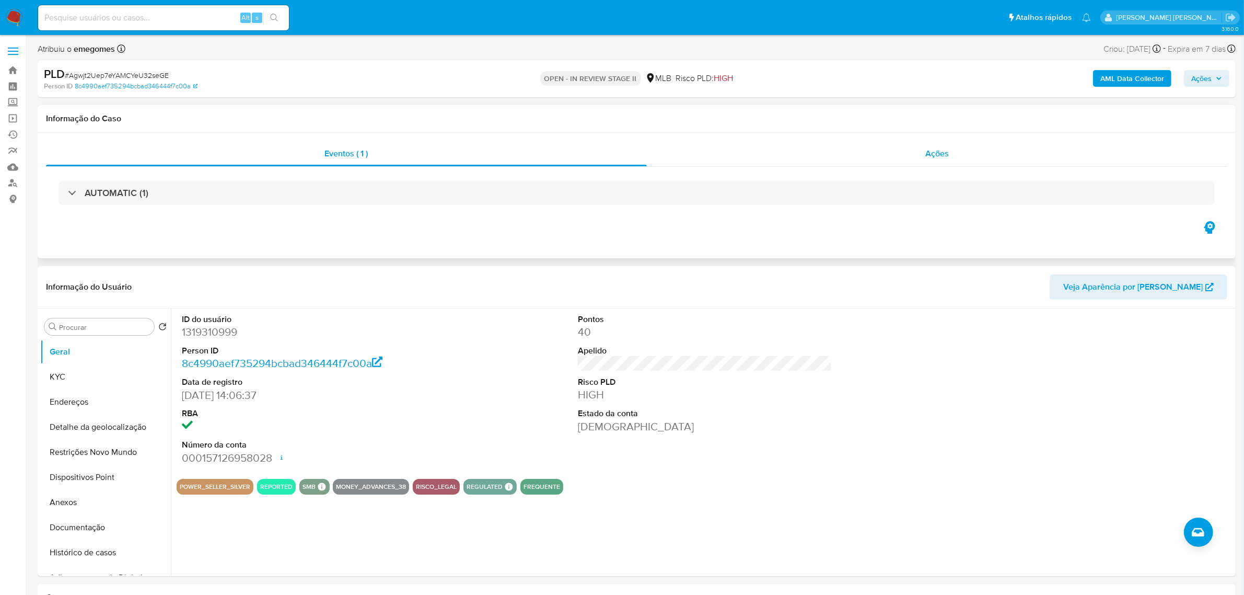
click at [939, 160] on div "Ações" at bounding box center [937, 153] width 581 height 25
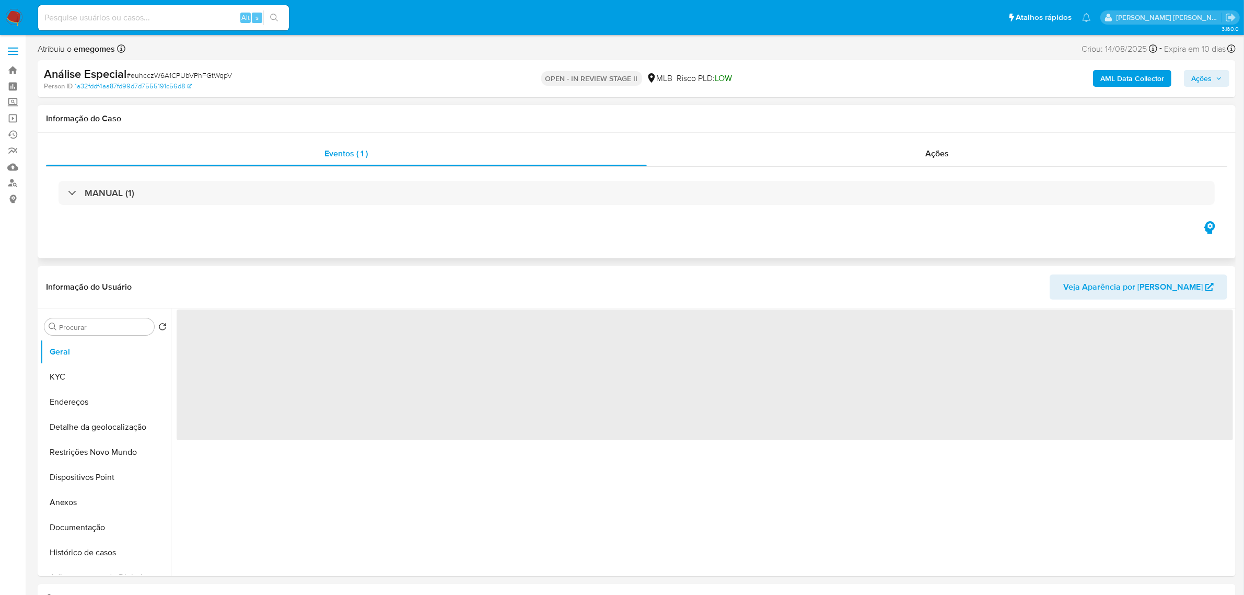
select select "10"
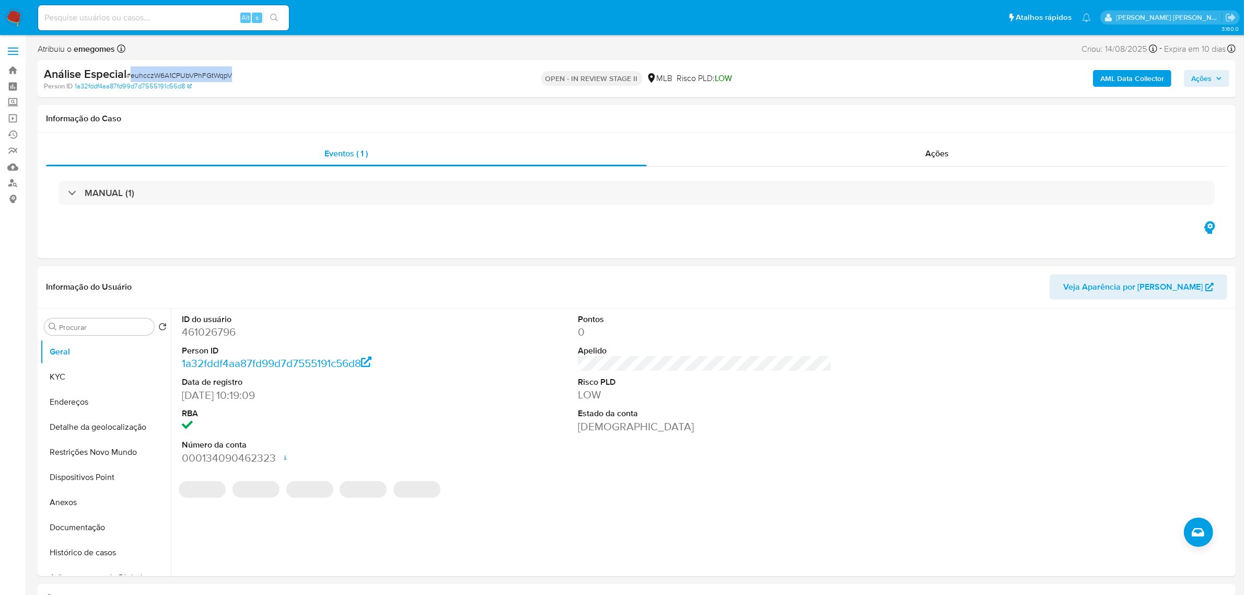
drag, startPoint x: 236, startPoint y: 74, endPoint x: 131, endPoint y: 74, distance: 105.0
click at [131, 74] on div "Análise Especial # euhcczW6A1CPUbVPhFGtWqpV" at bounding box center [239, 74] width 391 height 16
copy span "euhcczW6A1CPUbVPhFGtWqpV"
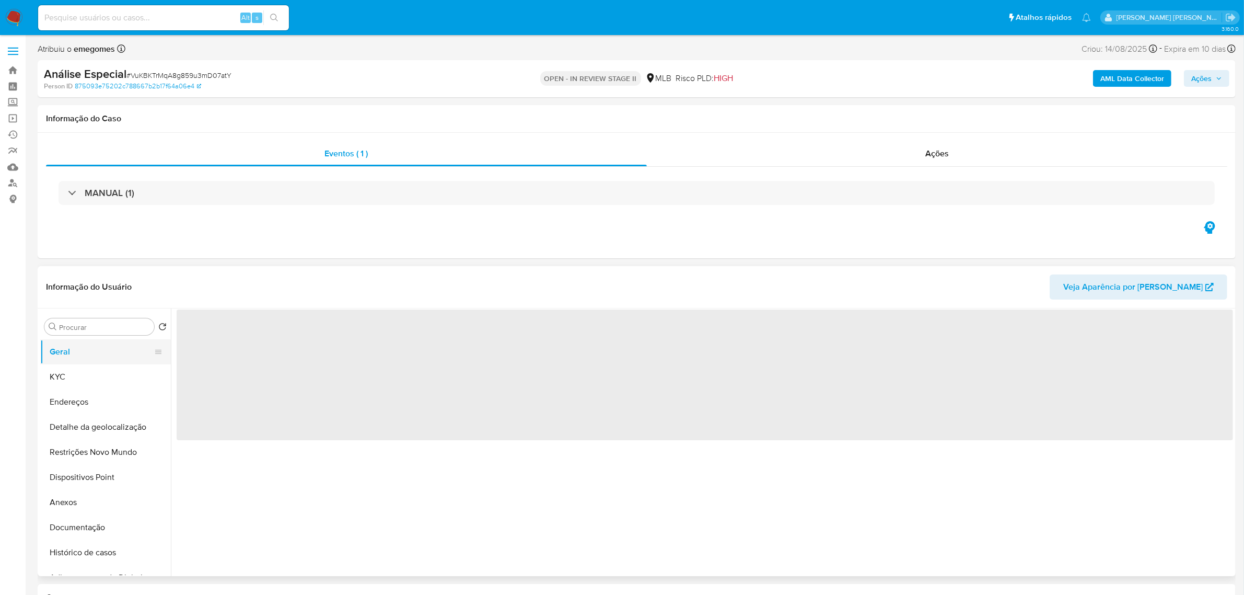
select select "10"
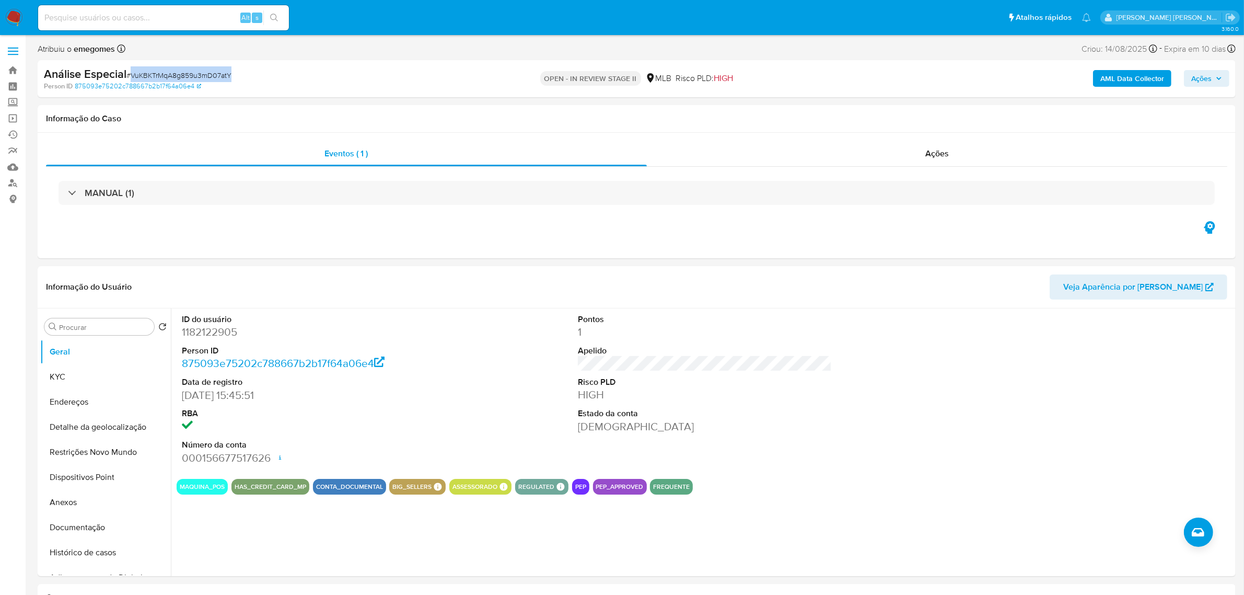
drag, startPoint x: 239, startPoint y: 69, endPoint x: 132, endPoint y: 75, distance: 107.2
click at [132, 75] on div "Análise Especial # VuKBKTrMqA8g859u3mD07atY" at bounding box center [239, 74] width 391 height 16
copy span "VuKBKTrMqA8g859u3mD07atY"
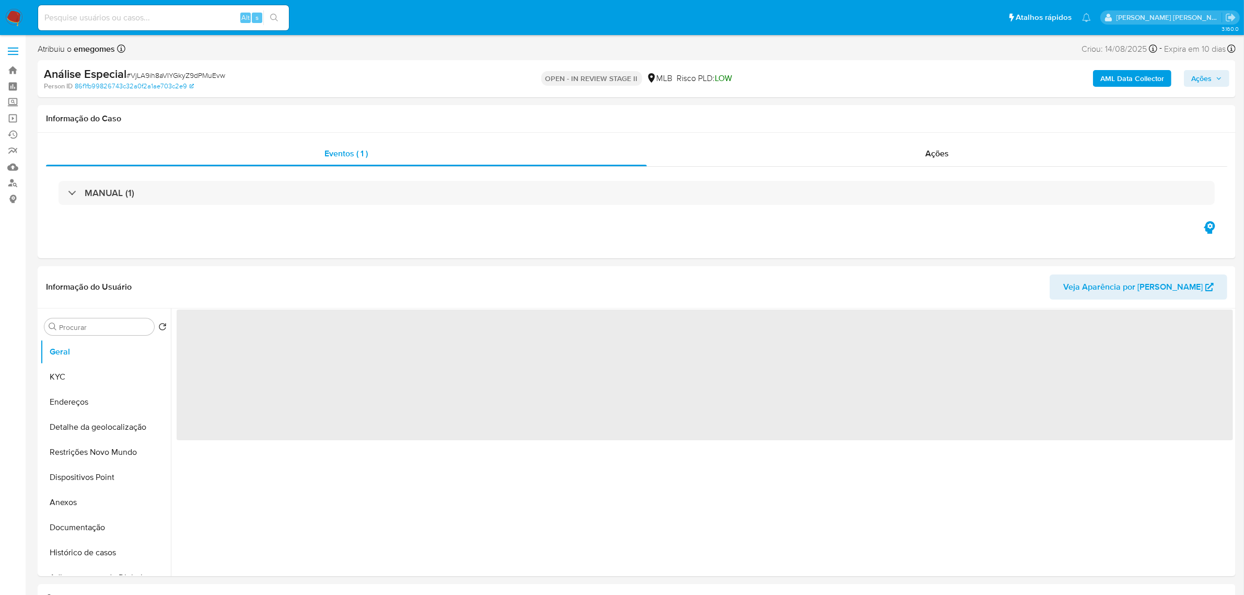
select select "10"
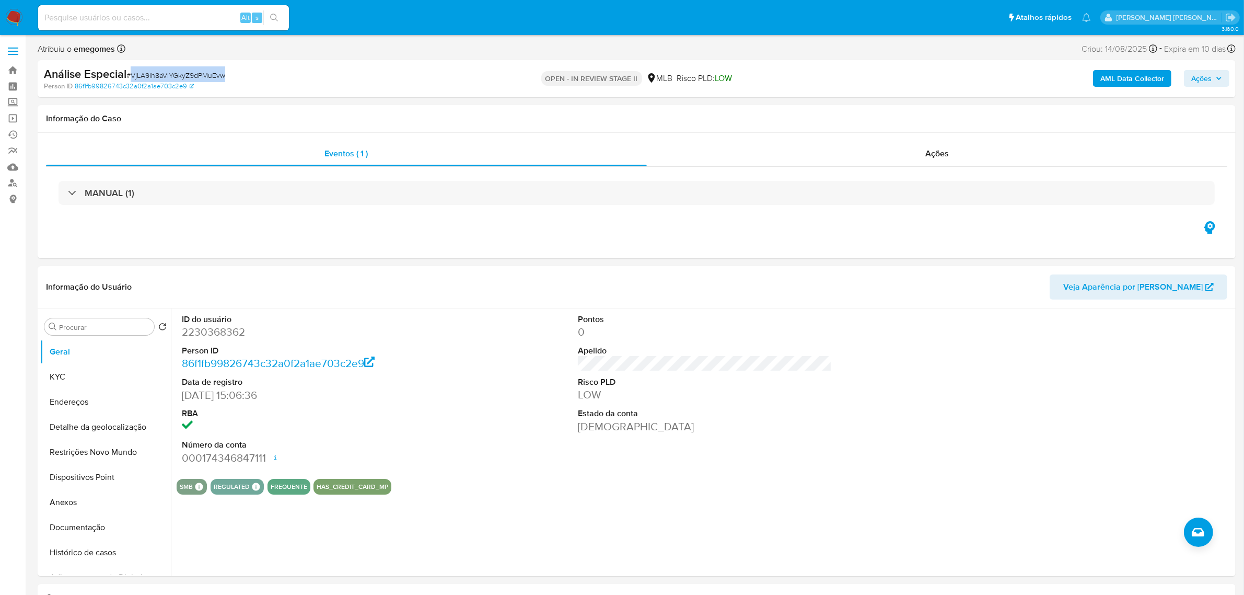
drag, startPoint x: 230, startPoint y: 77, endPoint x: 133, endPoint y: 76, distance: 97.2
click at [133, 76] on div "Análise Especial # VjLA9ih8aVIYGkyZ9dPMuEvw" at bounding box center [239, 74] width 391 height 16
copy span "VjLA9ih8aVIYGkyZ9dPMuEvw"
click at [174, 11] on input at bounding box center [163, 18] width 251 height 14
paste input "wXMlpF3swzSjBdaivNbfEit1"
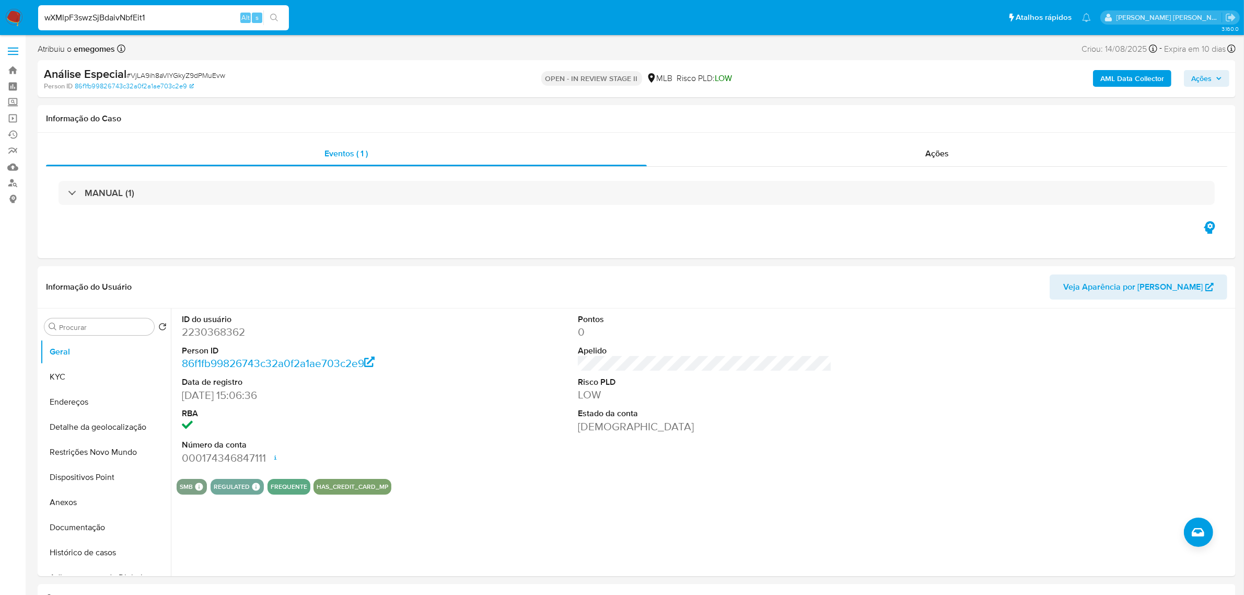
type input "wXMlpF3swzSjBdaivNbfEit1"
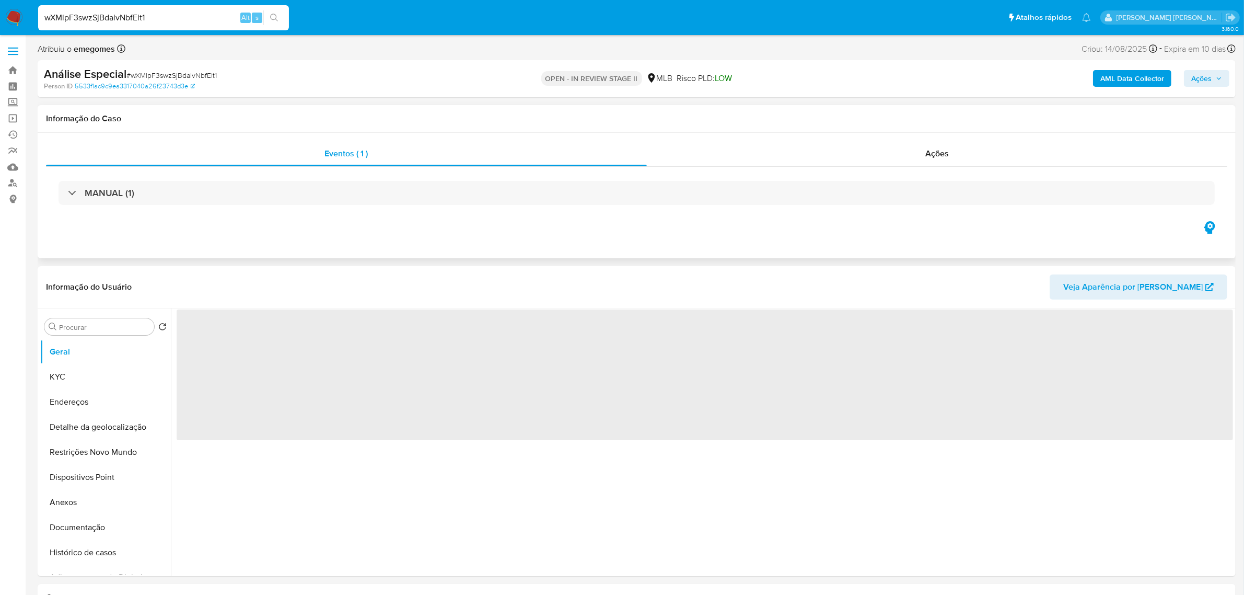
select select "10"
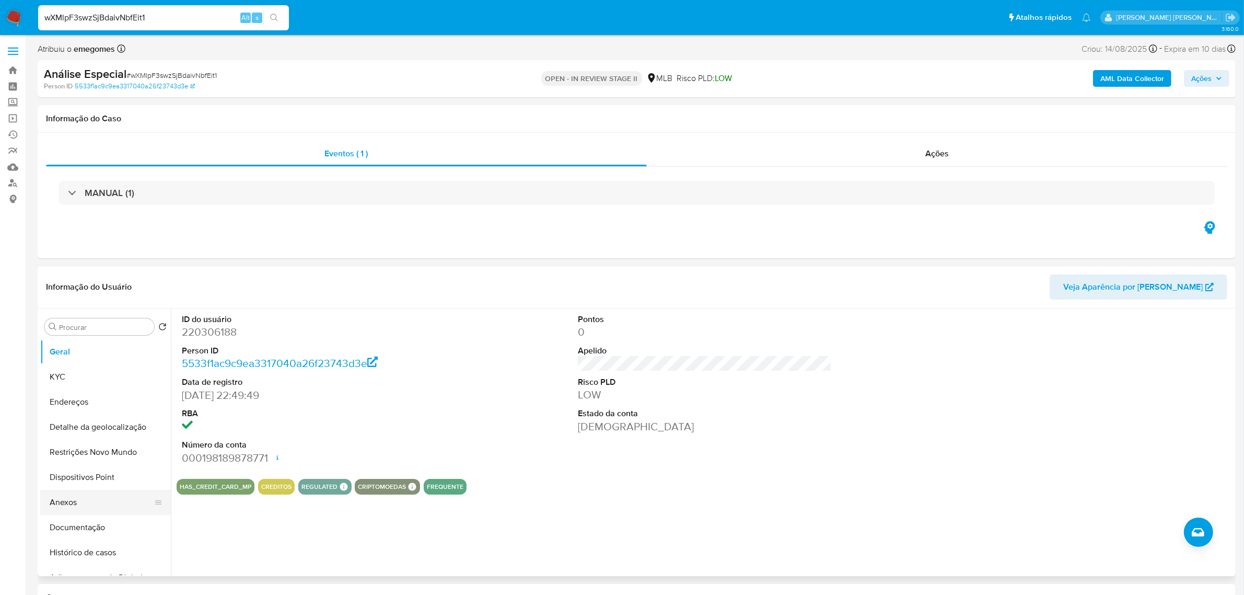
click at [90, 504] on button "Anexos" at bounding box center [101, 502] width 122 height 25
